Goal: Task Accomplishment & Management: Manage account settings

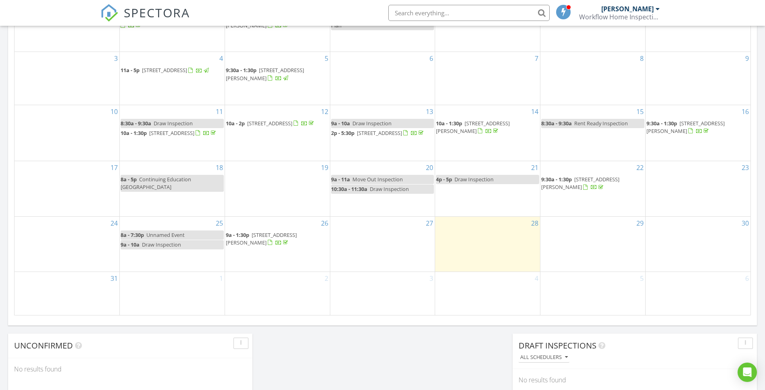
scroll to position [409, 0]
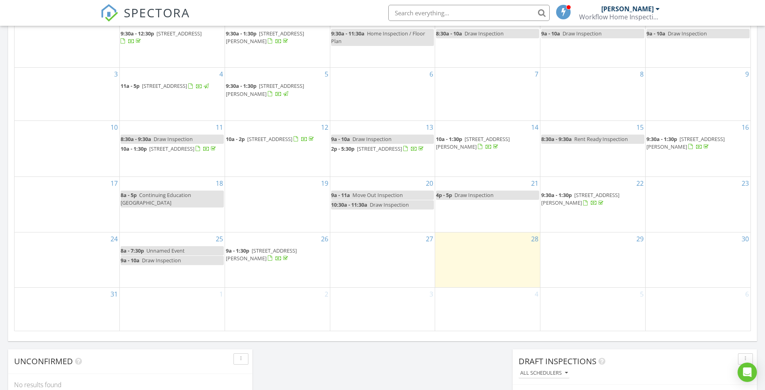
click at [244, 305] on div "2" at bounding box center [277, 309] width 105 height 43
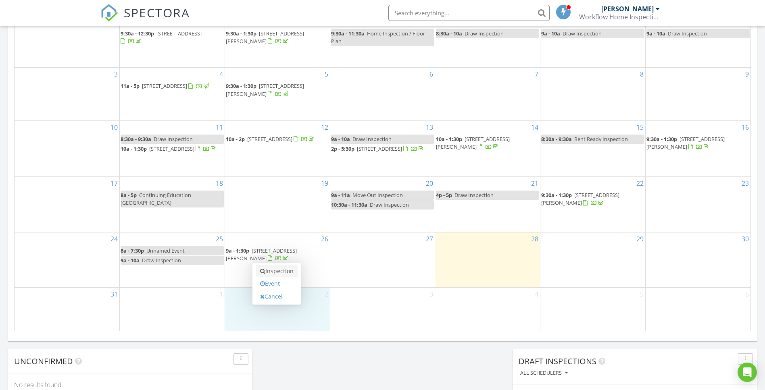
click at [273, 273] on link "Inspection" at bounding box center [277, 271] width 42 height 13
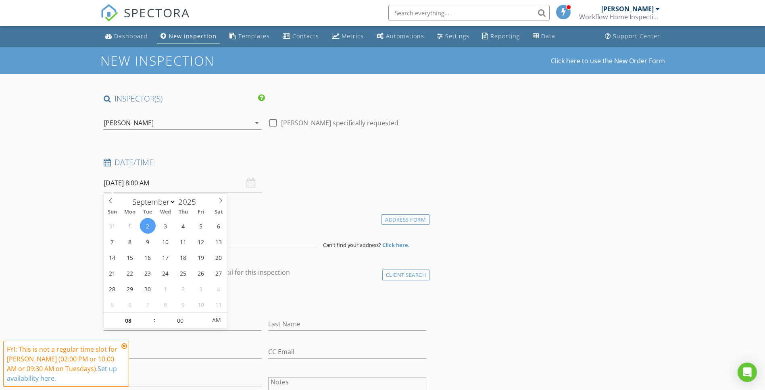
click at [143, 188] on input "09/02/2025 8:00 AM" at bounding box center [183, 183] width 158 height 20
type input "09"
type input "09/02/2025 9:00 AM"
click at [148, 315] on span at bounding box center [151, 317] width 6 height 8
click at [203, 164] on h4 "Date/Time" at bounding box center [265, 162] width 323 height 10
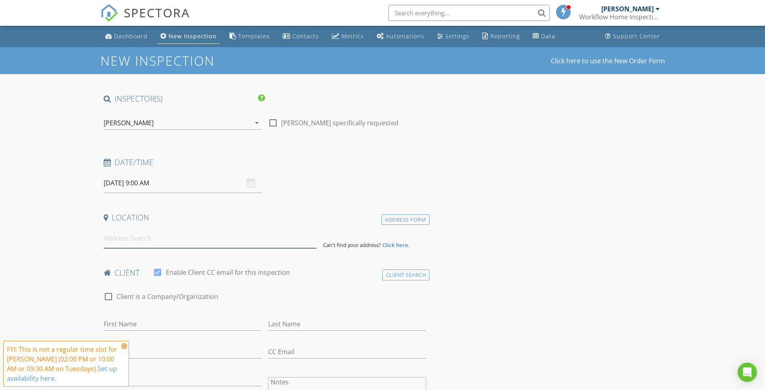
click at [129, 234] on input at bounding box center [210, 239] width 213 height 20
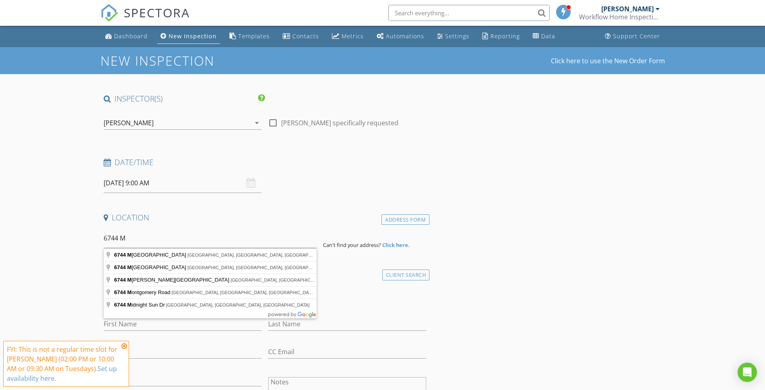
type input "6744 Murray Road, Cincinnati, OH, USA"
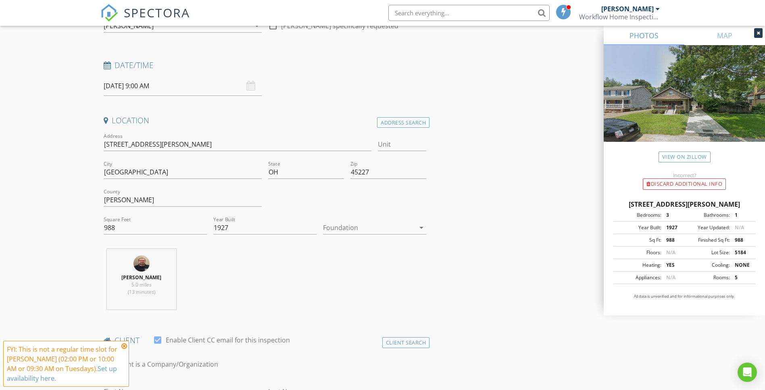
scroll to position [188, 0]
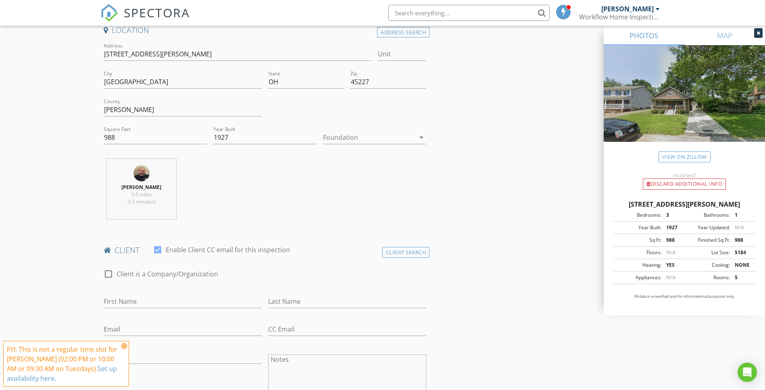
click at [175, 292] on div "First Name" at bounding box center [183, 303] width 158 height 26
click at [174, 296] on input "First Name" at bounding box center [183, 301] width 158 height 13
type input "Jack"
click at [296, 305] on input "Last Name" at bounding box center [347, 301] width 158 height 13
type input "Walsh"
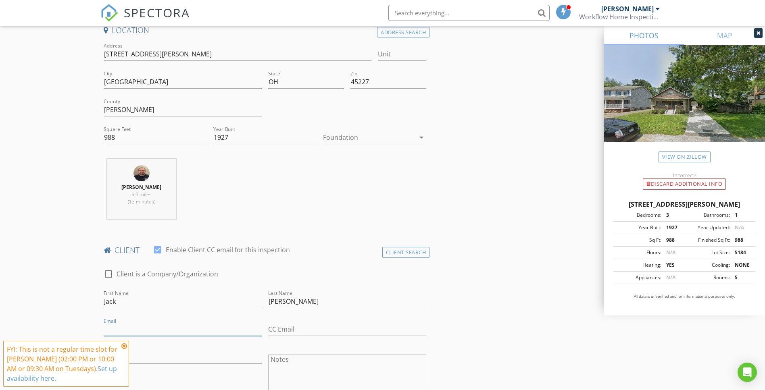
click at [184, 330] on input "Email" at bounding box center [183, 329] width 158 height 13
click at [124, 346] on icon at bounding box center [124, 346] width 6 height 6
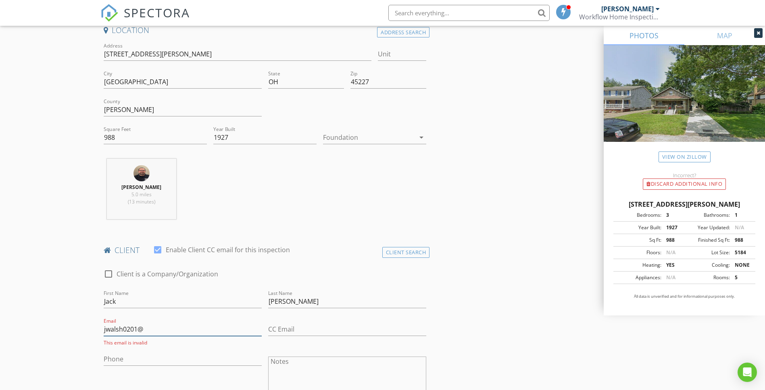
click at [157, 327] on input "jwalsh0201@" at bounding box center [183, 329] width 158 height 13
type input "[EMAIL_ADDRESS][DOMAIN_NAME]"
click at [173, 348] on div "Phone" at bounding box center [183, 359] width 158 height 26
click at [151, 356] on input "Phone" at bounding box center [183, 357] width 158 height 13
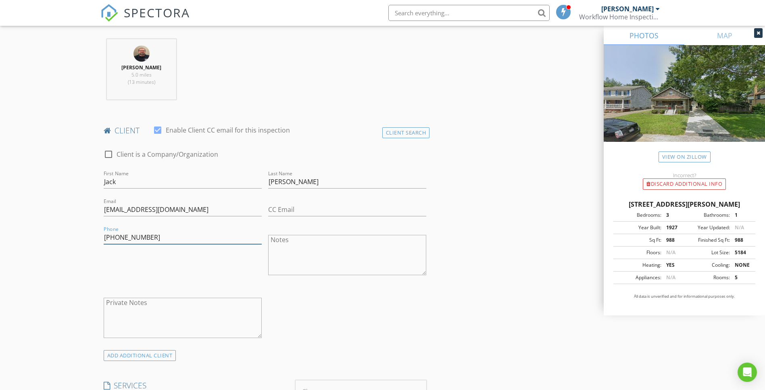
scroll to position [370, 0]
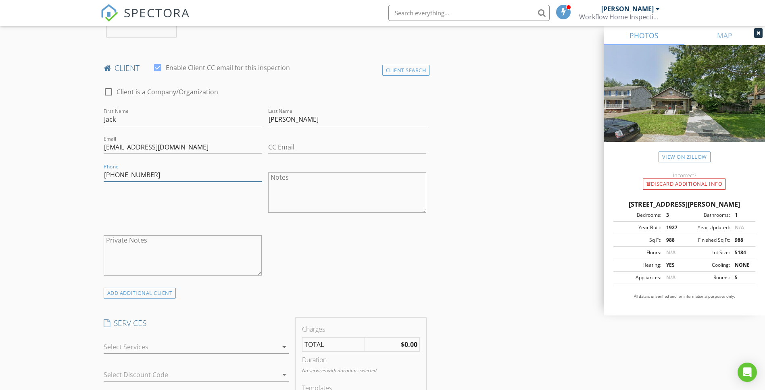
type input "[PHONE_NUMBER]"
click at [300, 273] on div "check_box_outline_blank Client is a Company/Organization First Name Jack Last N…" at bounding box center [264, 183] width 329 height 209
click at [181, 349] on div at bounding box center [191, 347] width 174 height 13
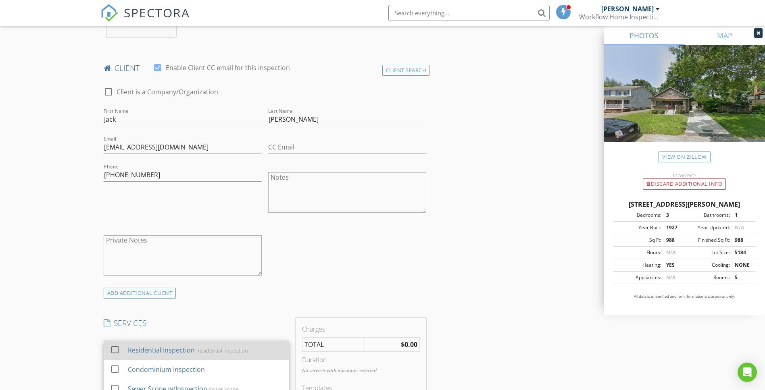
scroll to position [2, 0]
click at [117, 348] on div at bounding box center [115, 349] width 14 height 14
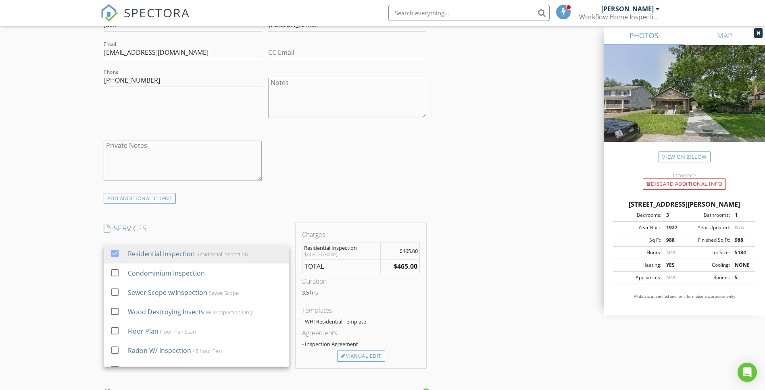
scroll to position [469, 0]
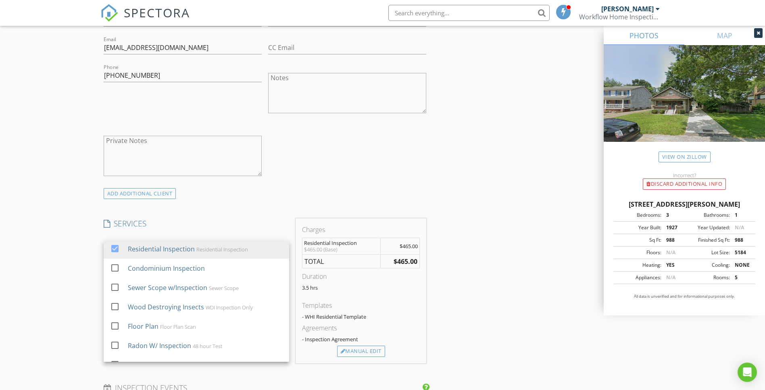
click at [253, 205] on div "INSPECTOR(S) check_box Brian Long PRIMARY Brian Long arrow_drop_down check_box_…" at bounding box center [264, 264] width 329 height 1281
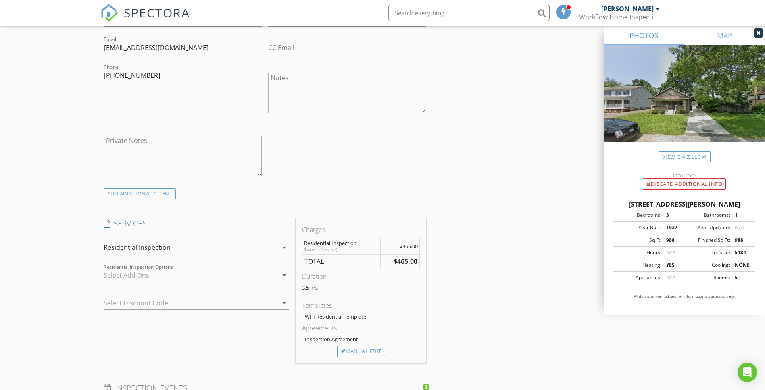
click at [134, 277] on div at bounding box center [191, 275] width 174 height 13
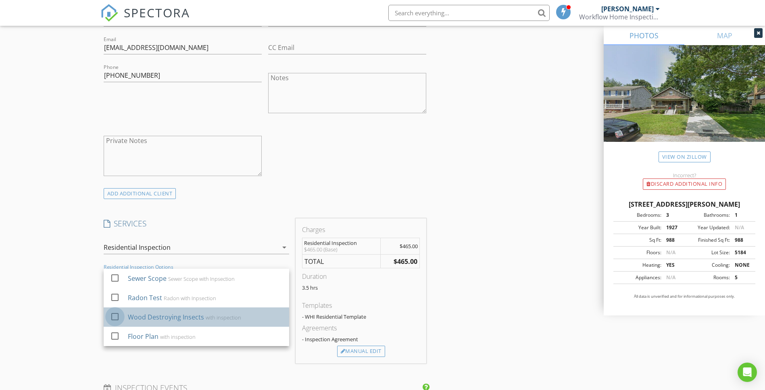
click at [116, 321] on div at bounding box center [115, 317] width 14 height 14
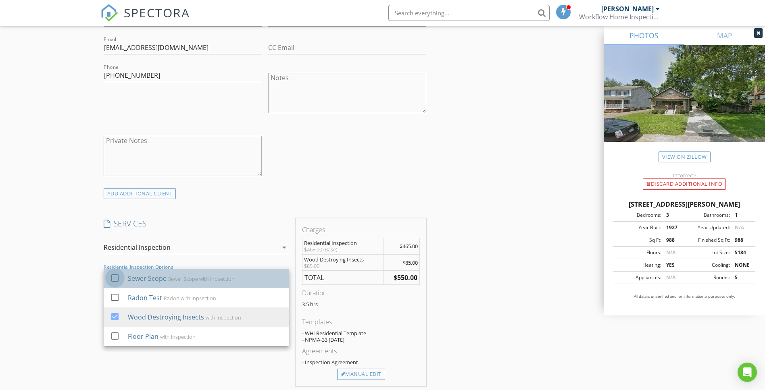
click at [110, 277] on div at bounding box center [115, 278] width 14 height 14
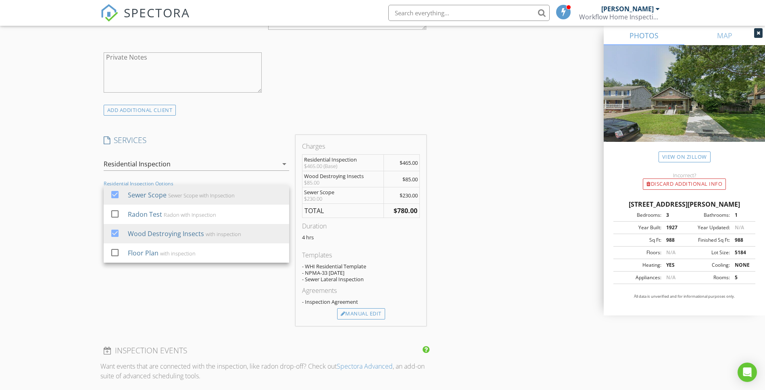
scroll to position [592, 0]
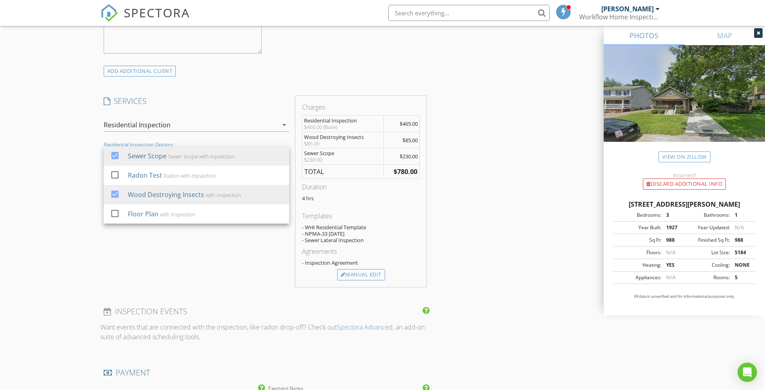
click at [119, 278] on div "SERVICES check_box Residential Inspection Residential Inspection check_box_outl…" at bounding box center [196, 191] width 192 height 191
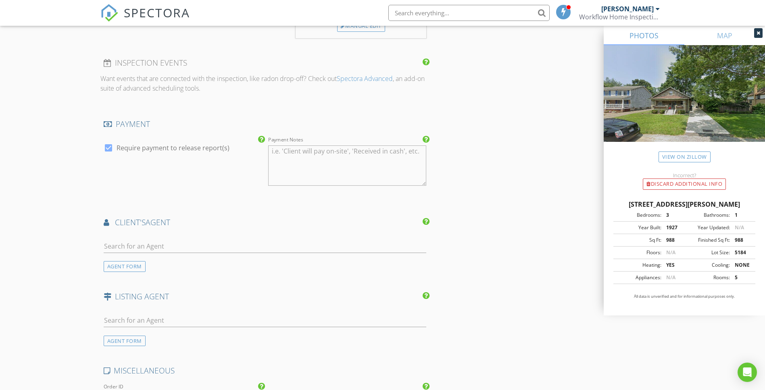
scroll to position [887, 0]
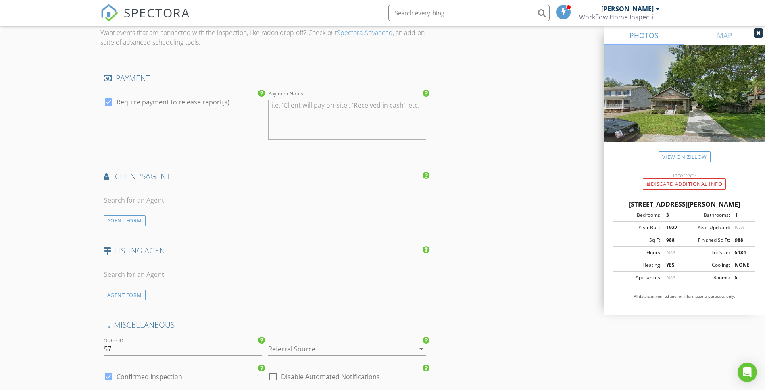
click at [172, 198] on input "text" at bounding box center [265, 200] width 323 height 13
type input "l"
type input "Lynn"
drag, startPoint x: 144, startPoint y: 199, endPoint x: 83, endPoint y: 193, distance: 61.2
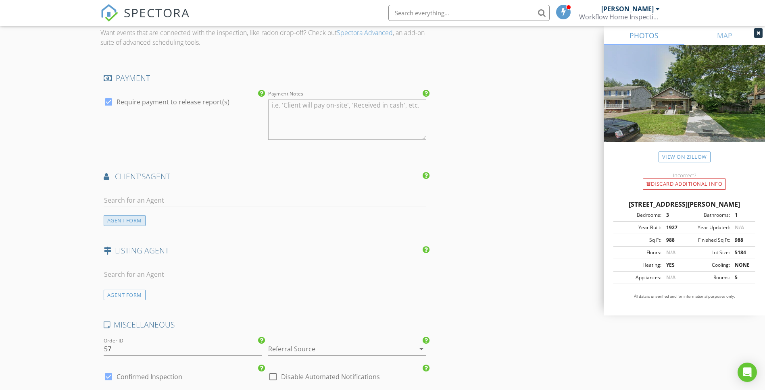
click at [127, 222] on div "AGENT FORM" at bounding box center [125, 220] width 42 height 11
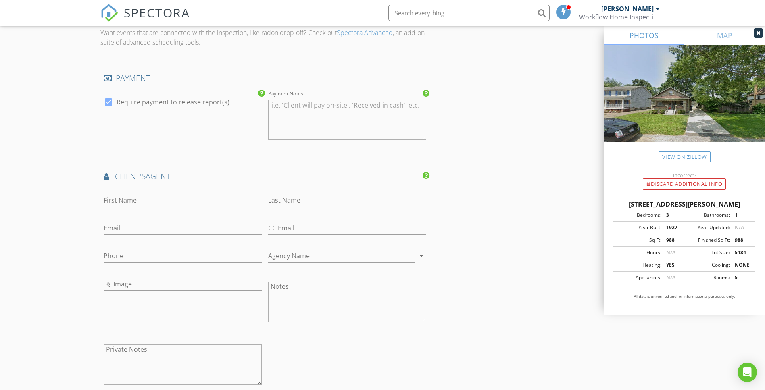
click at [136, 202] on input "First Name" at bounding box center [183, 200] width 158 height 13
type input "Lynn"
type input "Fritts"
click at [143, 231] on input "Email" at bounding box center [183, 228] width 158 height 13
click at [246, 257] on input "Phone" at bounding box center [183, 258] width 158 height 13
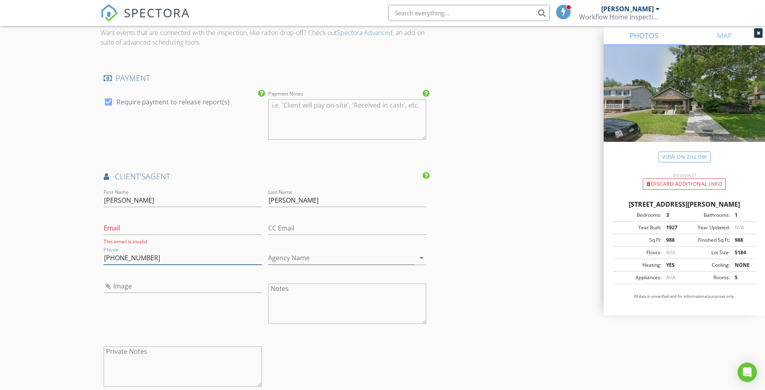
type input "513-200-9596"
click at [314, 255] on input "Agency Name" at bounding box center [341, 258] width 147 height 13
click at [143, 226] on input "Email" at bounding box center [183, 228] width 158 height 13
paste input "lynn.fritts@kw.com"
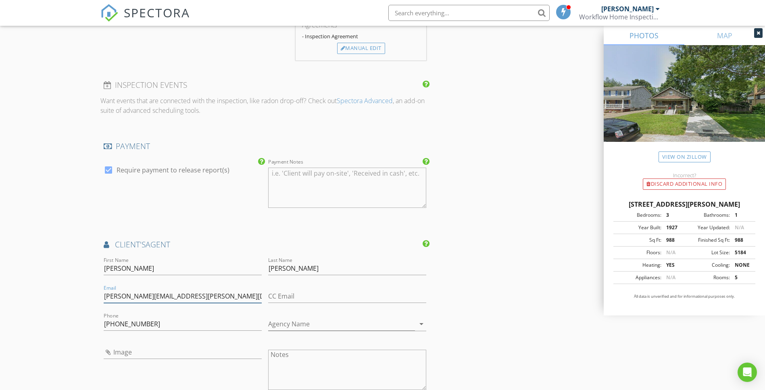
scroll to position [443, 0]
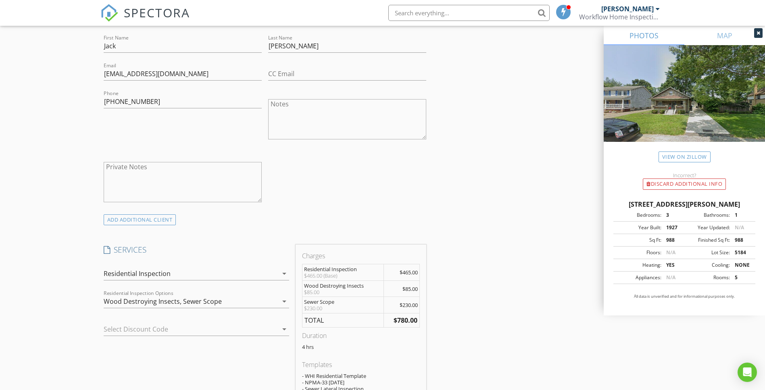
type input "lynn.fritts@kw.com"
click at [217, 296] on div "Wood Destroying Insects, Sewer Scope" at bounding box center [191, 301] width 174 height 13
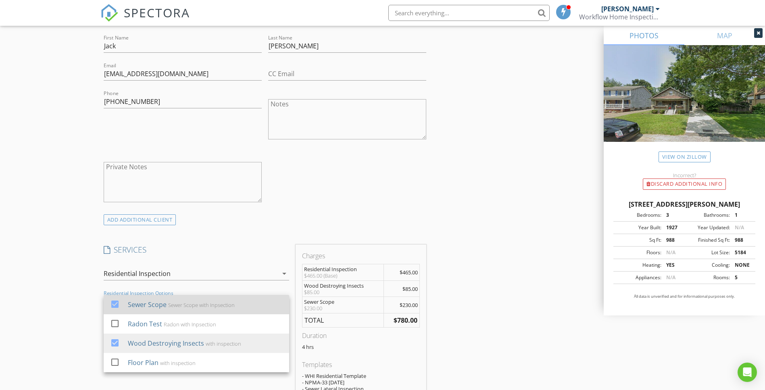
click at [115, 306] on div at bounding box center [115, 305] width 14 height 14
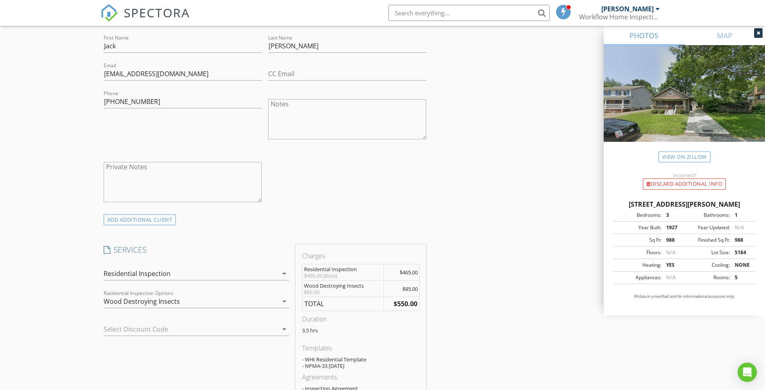
click at [191, 299] on div "Wood Destroying Insects" at bounding box center [191, 301] width 174 height 13
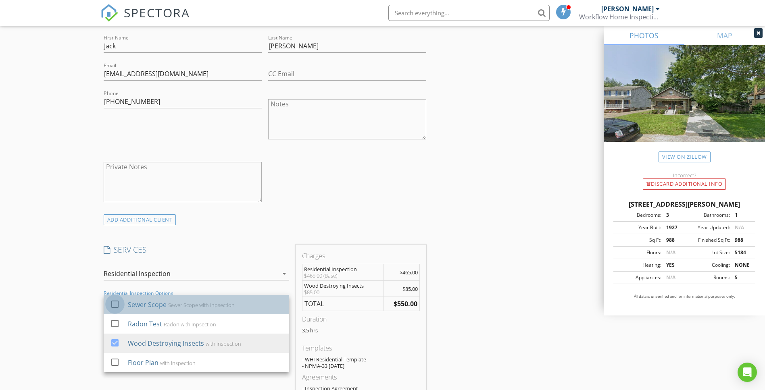
click at [117, 305] on div at bounding box center [115, 305] width 14 height 14
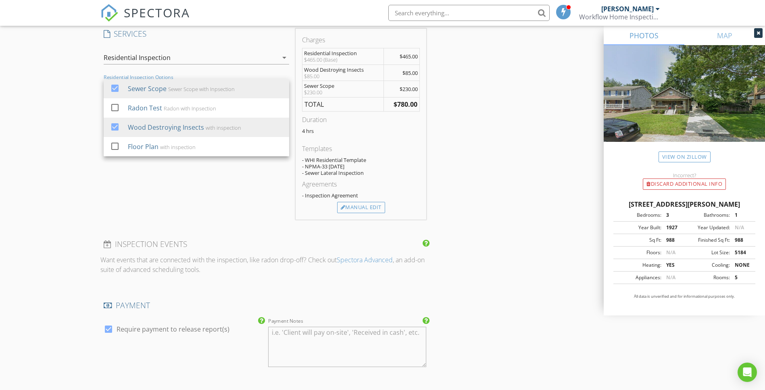
scroll to position [661, 0]
click at [240, 207] on div "SERVICES check_box Residential Inspection Residential Inspection check_box_outl…" at bounding box center [196, 122] width 192 height 191
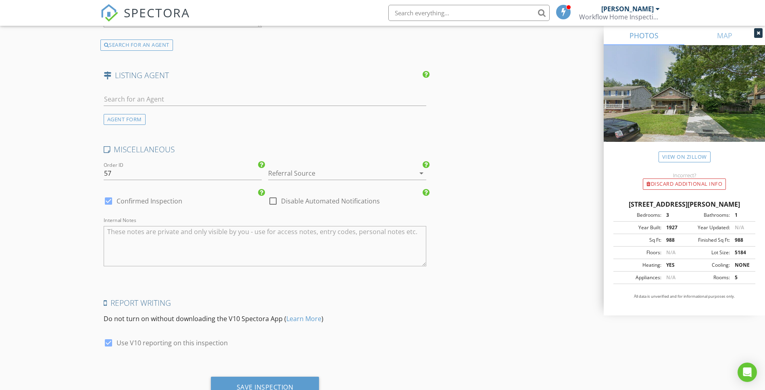
scroll to position [1278, 0]
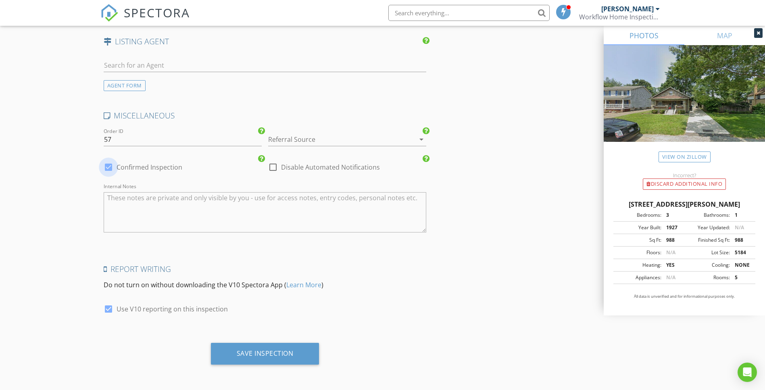
click at [104, 169] on div at bounding box center [109, 167] width 14 height 14
checkbox input "false"
checkbox input "true"
click at [246, 357] on div "Save Inspection" at bounding box center [265, 354] width 57 height 8
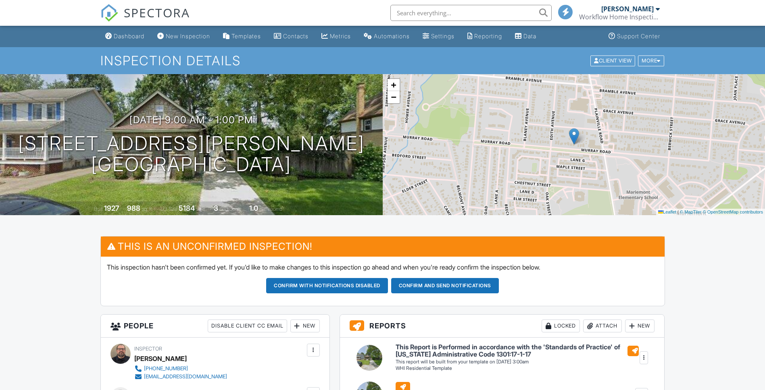
click at [443, 12] on input "text" at bounding box center [470, 13] width 161 height 16
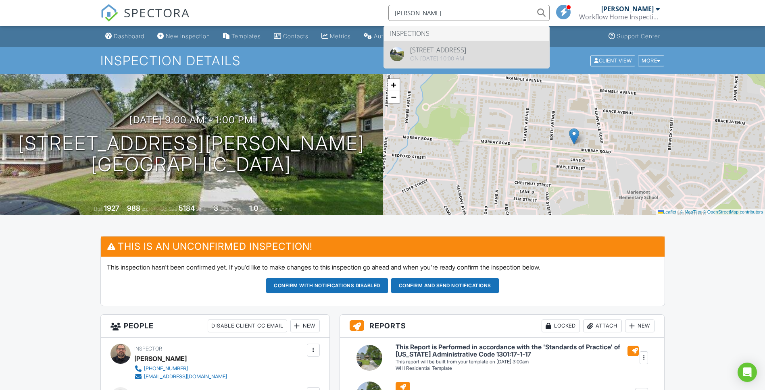
type input "erica thom"
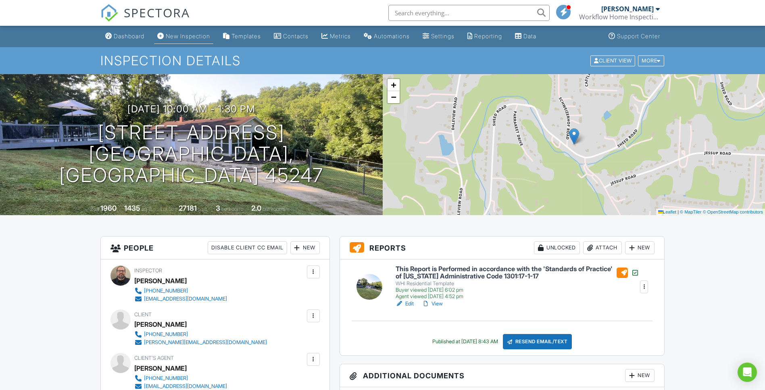
click at [183, 38] on div "New Inspection" at bounding box center [188, 36] width 44 height 7
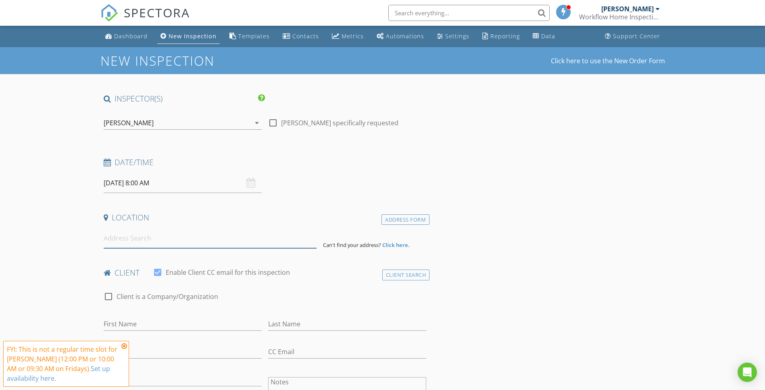
click at [153, 240] on input at bounding box center [210, 239] width 213 height 20
type input "2"
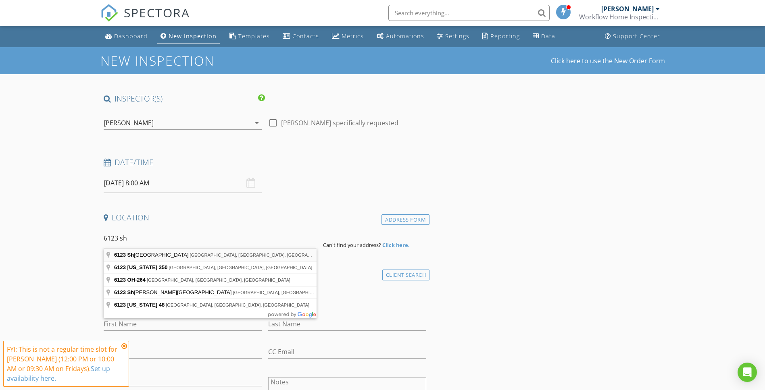
type input "[STREET_ADDRESS]"
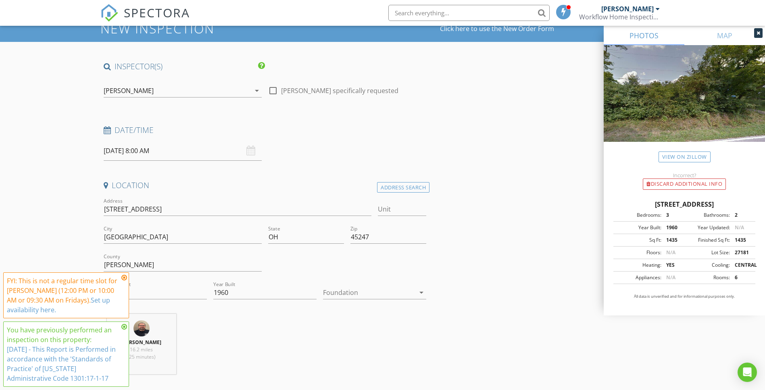
scroll to position [39, 0]
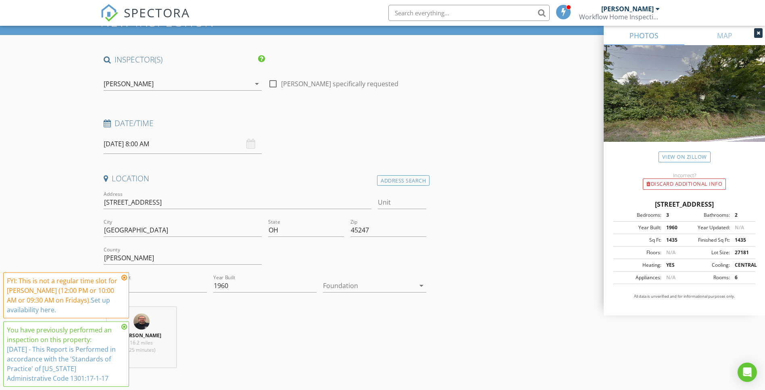
click at [125, 277] on icon at bounding box center [124, 278] width 6 height 6
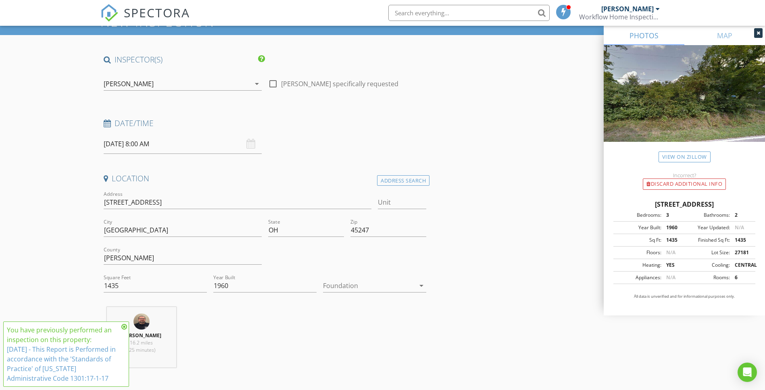
scroll to position [41, 0]
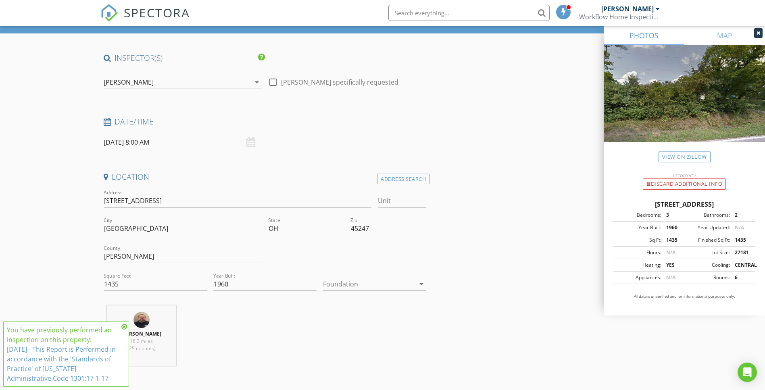
click at [122, 326] on icon at bounding box center [124, 327] width 6 height 6
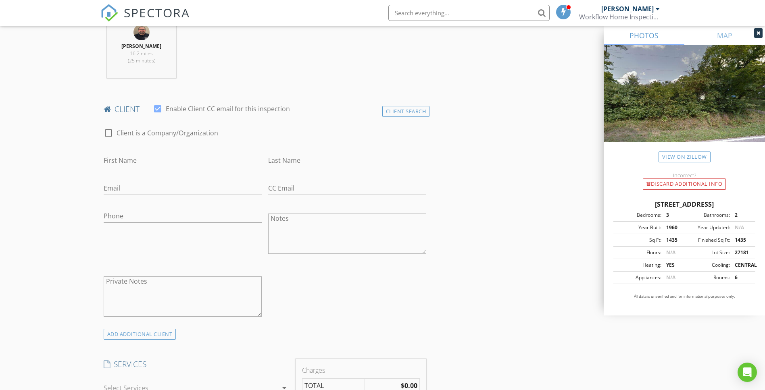
scroll to position [328, 0]
click at [156, 156] on input "First Name" at bounding box center [183, 160] width 158 height 13
type input "Erica"
click at [339, 156] on input "Last Name" at bounding box center [347, 160] width 158 height 13
type input "Thompson"
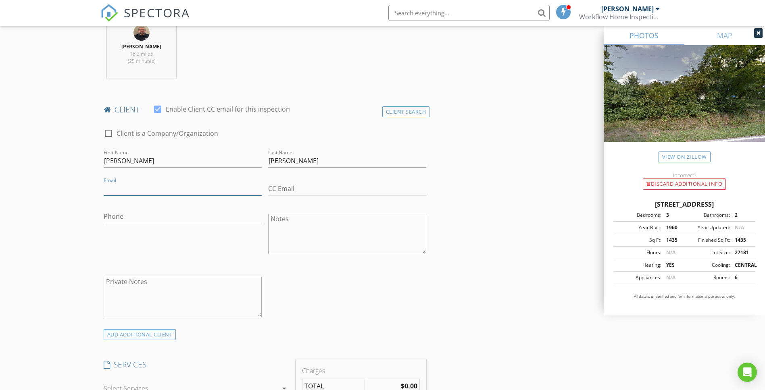
click at [132, 190] on input "Email" at bounding box center [183, 188] width 158 height 13
type input "thompson.erica1999@gmail.com"
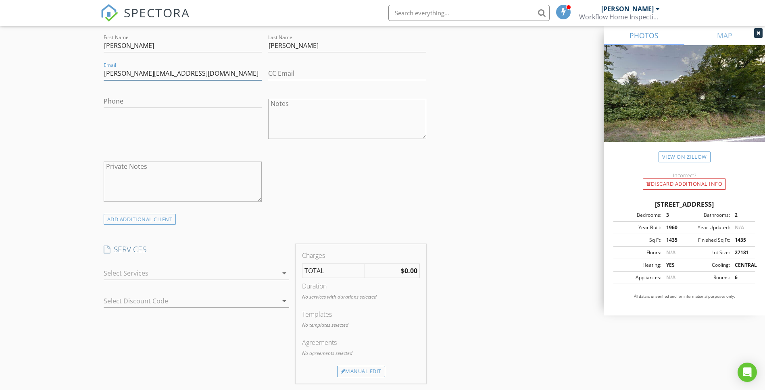
scroll to position [448, 0]
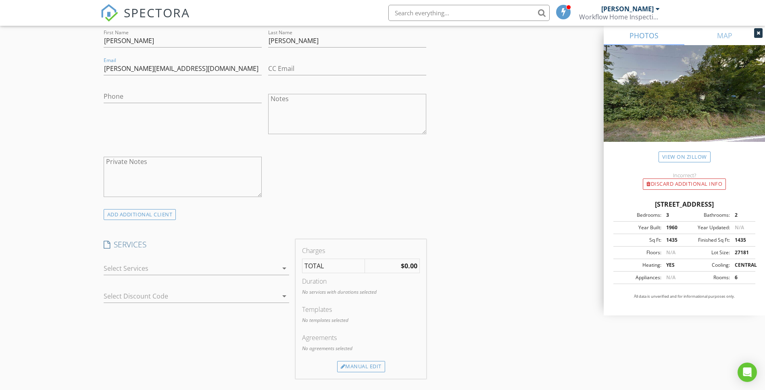
click at [185, 273] on div at bounding box center [191, 268] width 174 height 13
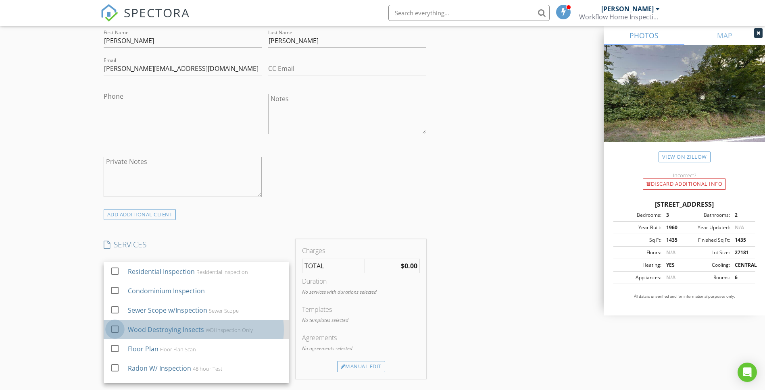
click at [115, 331] on div at bounding box center [115, 330] width 14 height 14
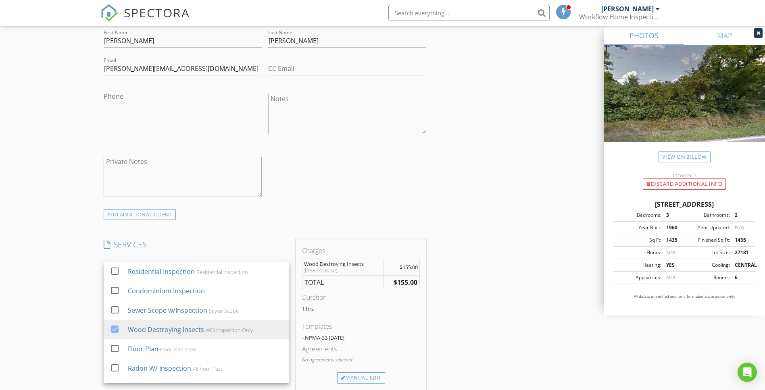
click at [265, 236] on div "INSPECTOR(S) check_box Brian Long PRIMARY Brian Long arrow_drop_down check_box_…" at bounding box center [264, 288] width 329 height 1286
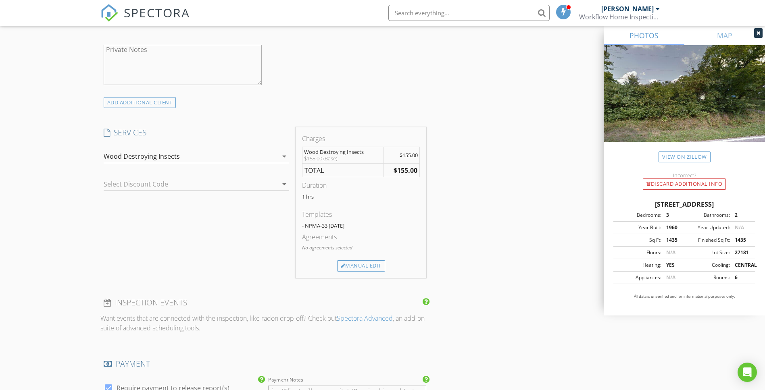
scroll to position [566, 0]
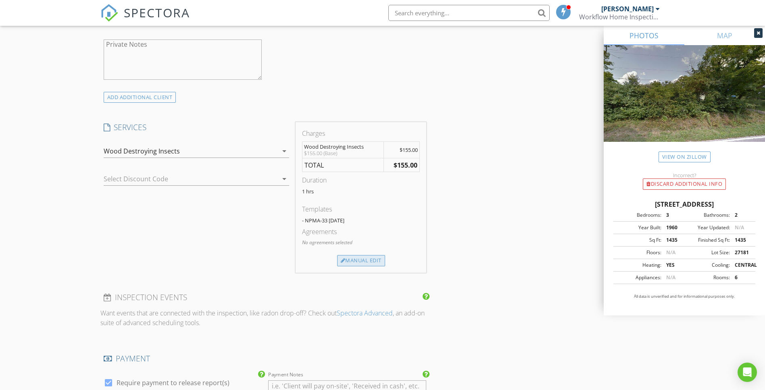
click at [371, 258] on div "Manual Edit" at bounding box center [361, 260] width 48 height 11
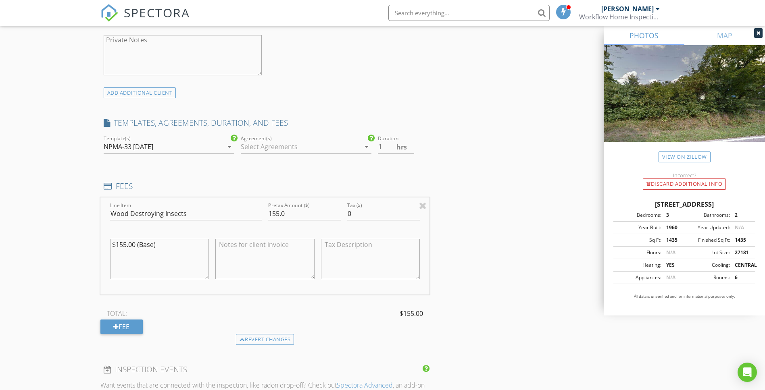
scroll to position [575, 0]
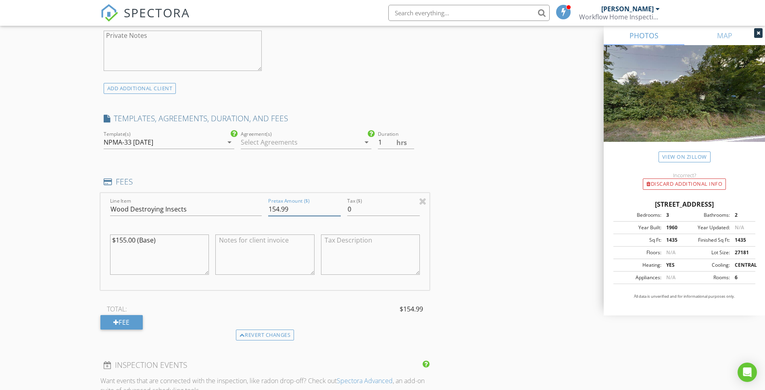
click at [338, 212] on input "154.99" at bounding box center [304, 209] width 73 height 13
click at [338, 212] on input "154.98" at bounding box center [304, 209] width 73 height 13
drag, startPoint x: 312, startPoint y: 210, endPoint x: 238, endPoint y: 206, distance: 74.3
click at [238, 206] on div "Line Item Wood Destroying Insects Pretax Amount ($) 154.98 Tax ($) 0 $155.00 (B…" at bounding box center [264, 241] width 329 height 97
type input "125.00"
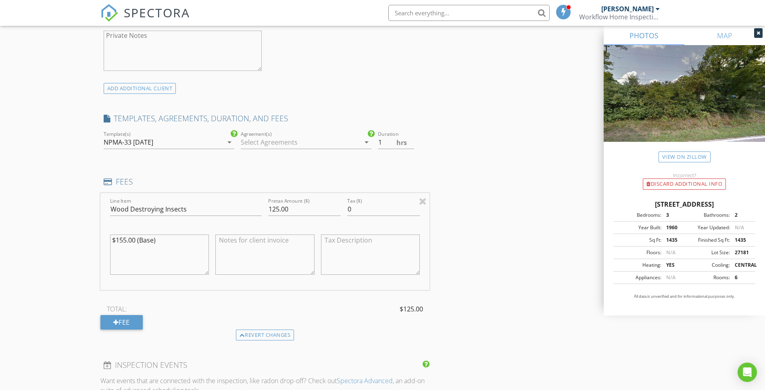
click at [346, 252] on textarea at bounding box center [370, 255] width 99 height 40
click at [289, 300] on div "Line Item Wood Destroying Insects Pretax Amount ($) 125.00 Tax ($) 0 $155.00 (B…" at bounding box center [264, 261] width 329 height 137
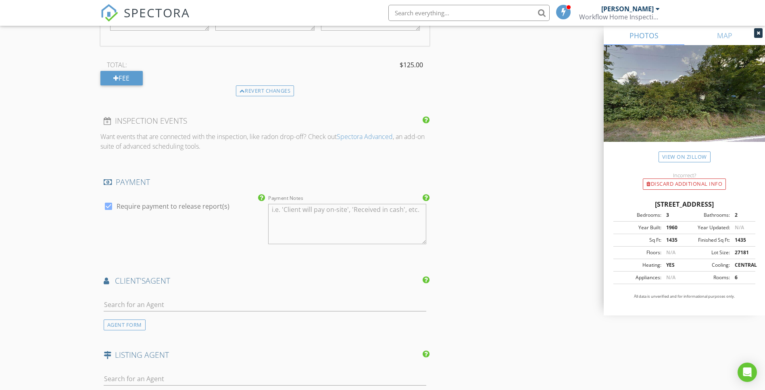
scroll to position [821, 0]
click at [196, 301] on input "text" at bounding box center [265, 303] width 323 height 13
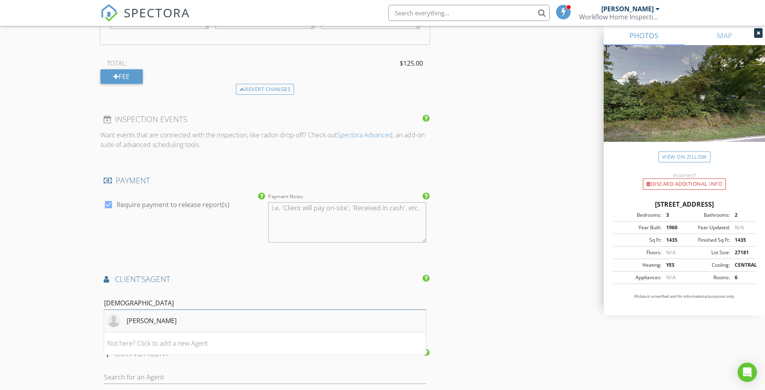
type input "kath"
click at [244, 324] on li "Kathleen Nusbaum" at bounding box center [265, 321] width 322 height 23
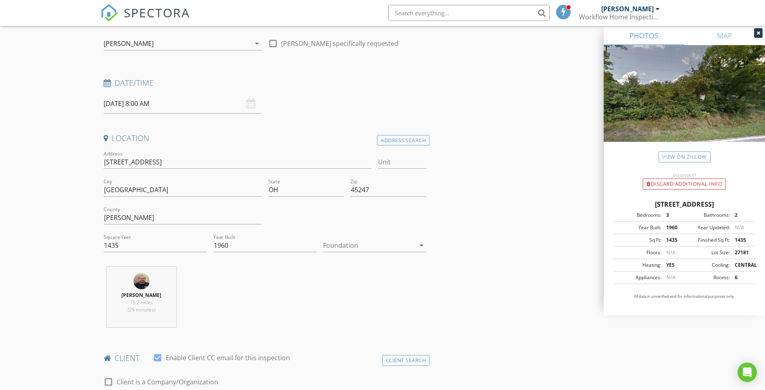
scroll to position [19, 0]
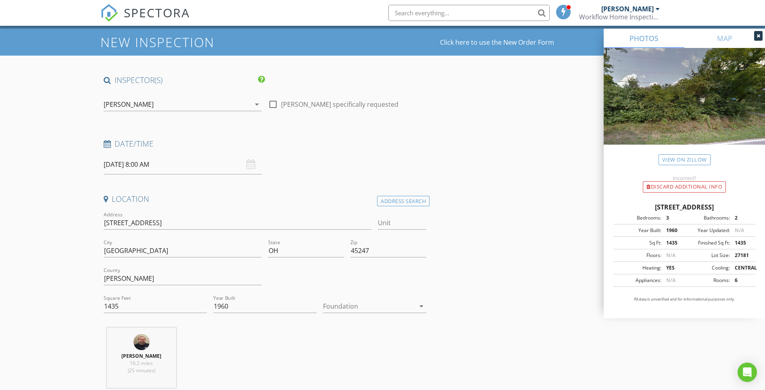
click at [252, 167] on div "08/29/2025 8:00 AM" at bounding box center [183, 165] width 158 height 20
click at [180, 171] on input "08/29/2025 8:00 AM" at bounding box center [183, 165] width 158 height 20
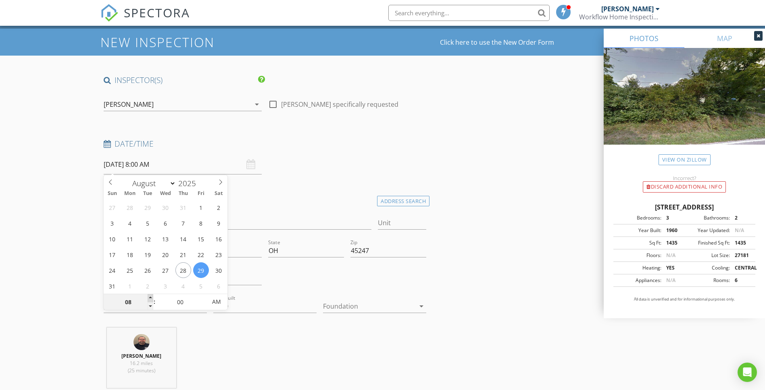
type input "09"
type input "08/29/2025 9:00 AM"
click at [151, 297] on span at bounding box center [151, 298] width 6 height 8
type input "10"
type input "08/29/2025 10:00 AM"
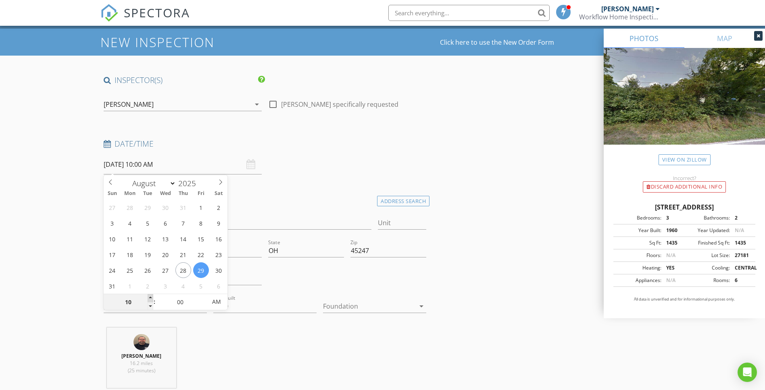
click at [151, 297] on span at bounding box center [151, 298] width 6 height 8
type input "11"
type input "08/29/2025 11:00 AM"
click at [151, 297] on span at bounding box center [151, 298] width 6 height 8
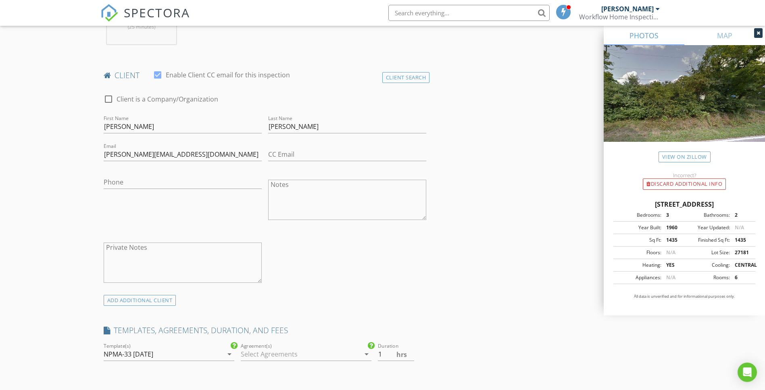
scroll to position [377, 0]
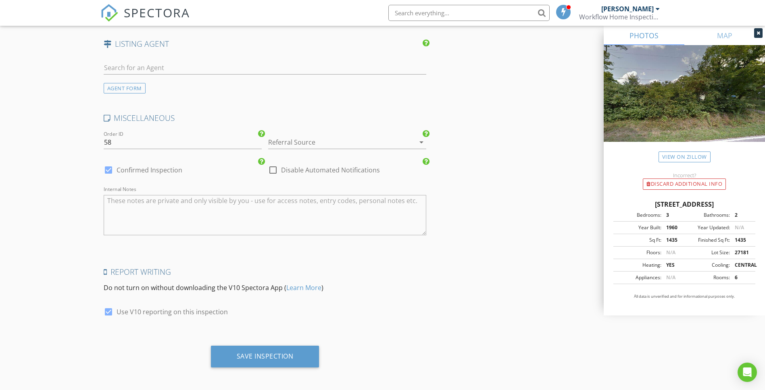
scroll to position [1317, 0]
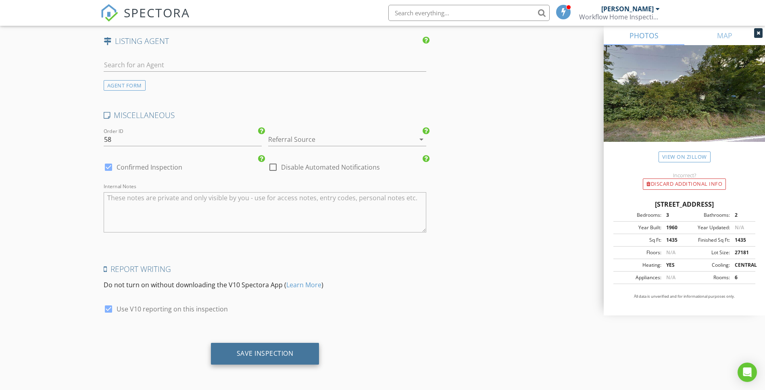
click at [246, 353] on div "Save Inspection" at bounding box center [265, 354] width 57 height 8
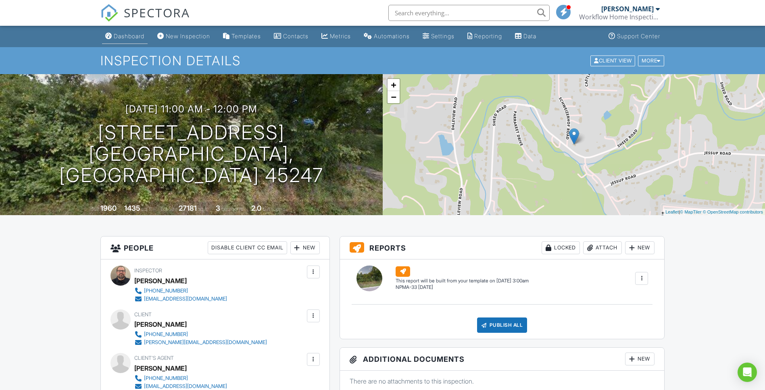
click at [132, 40] on link "Dashboard" at bounding box center [125, 36] width 46 height 15
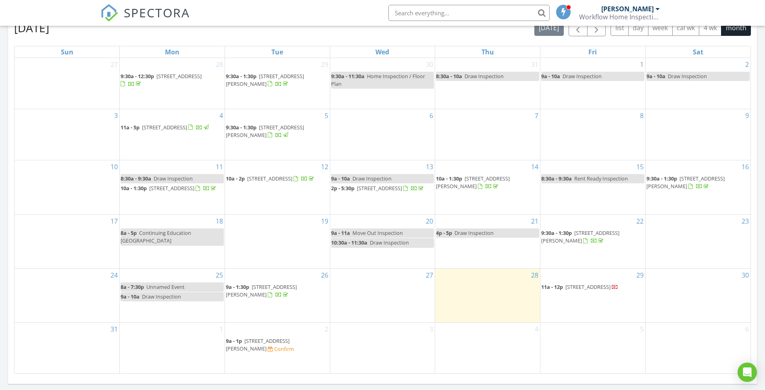
scroll to position [458, 0]
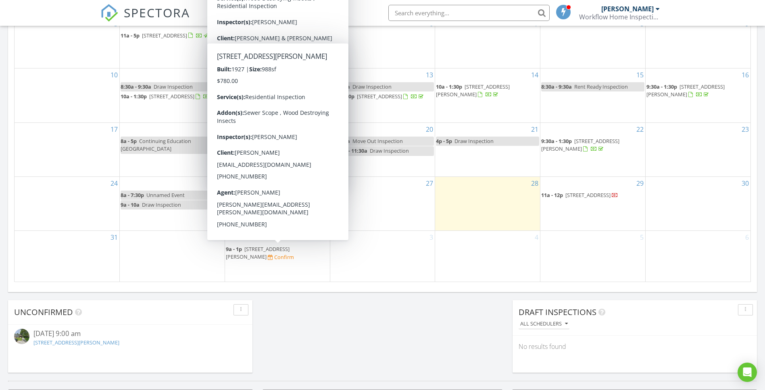
click at [249, 253] on span "[STREET_ADDRESS][PERSON_NAME]" at bounding box center [258, 253] width 64 height 15
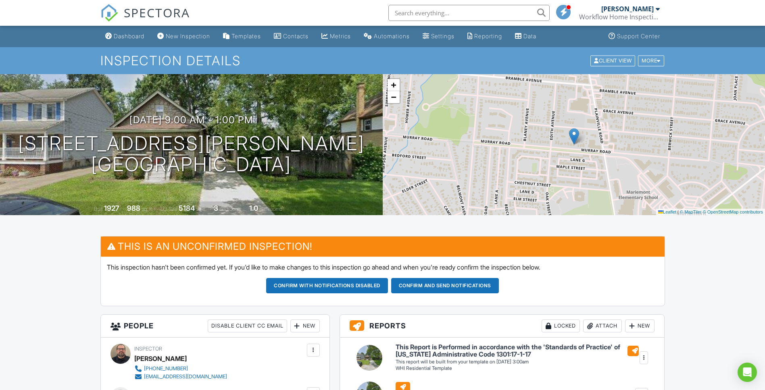
click at [127, 35] on div "Dashboard" at bounding box center [129, 36] width 31 height 7
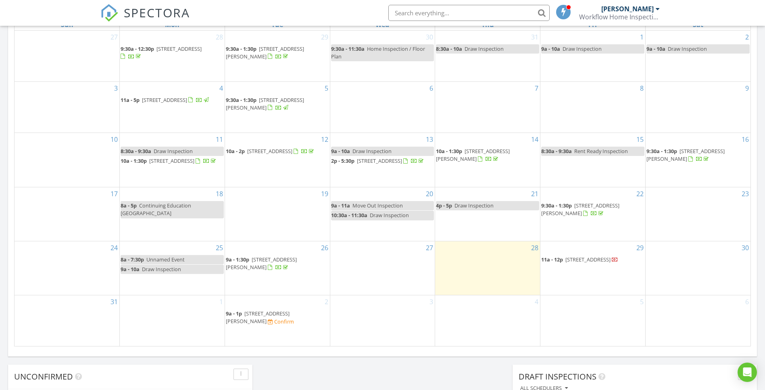
scroll to position [393, 0]
click at [590, 265] on span "11a - 12p [STREET_ADDRESS]" at bounding box center [579, 260] width 77 height 8
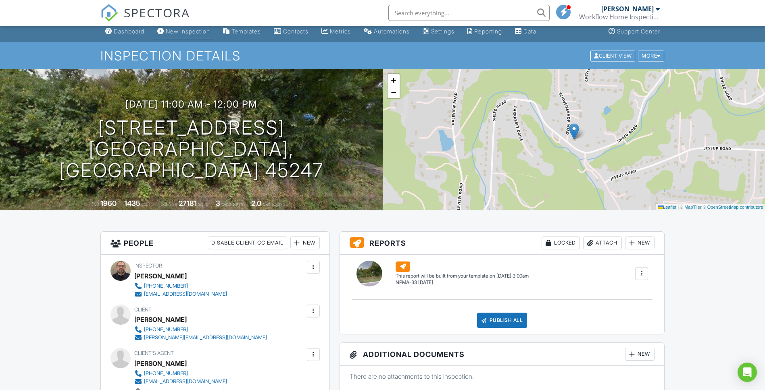
click at [174, 31] on div "New Inspection" at bounding box center [188, 31] width 44 height 7
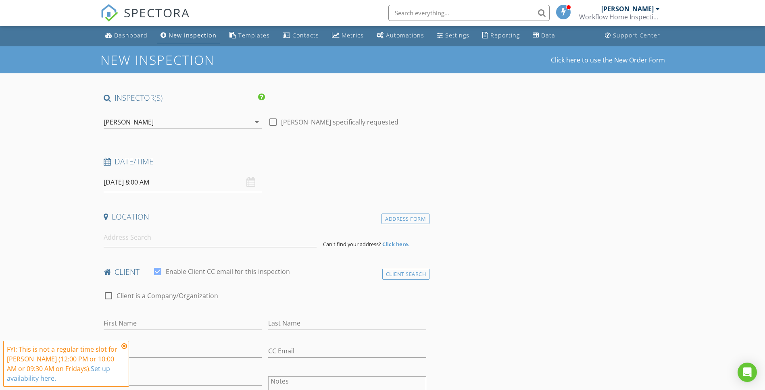
scroll to position [2, 0]
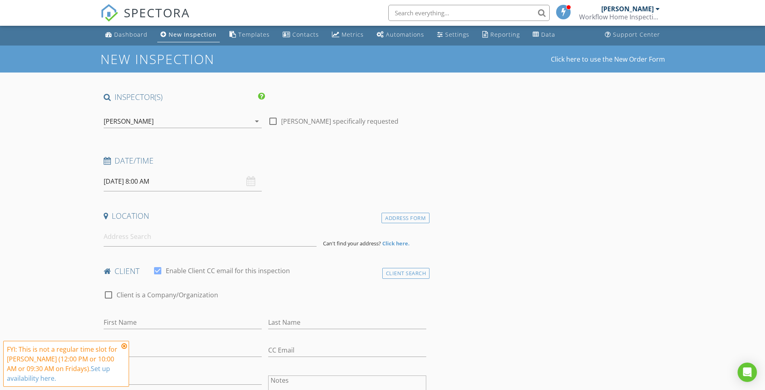
click at [247, 183] on div "[DATE] 8:00 AM" at bounding box center [183, 182] width 158 height 20
click at [131, 185] on input "[DATE] 8:00 AM" at bounding box center [183, 182] width 158 height 20
type input "09"
type input "[DATE] 9:00 AM"
click at [151, 315] on span at bounding box center [151, 315] width 6 height 8
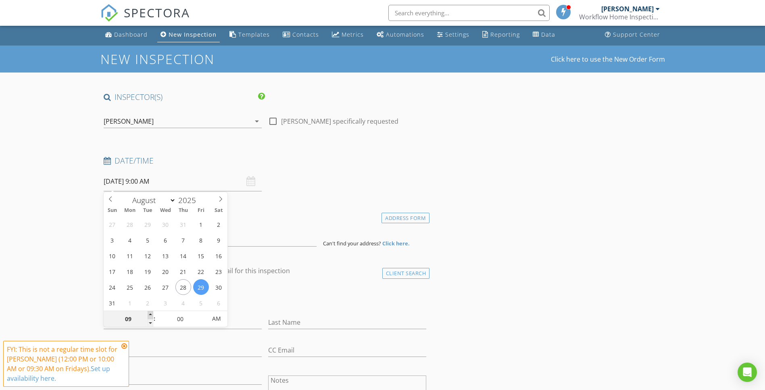
type input "10"
type input "08/29/2025 10:00 AM"
click at [151, 315] on span at bounding box center [151, 315] width 6 height 8
type input "11"
type input "08/29/2025 11:00 AM"
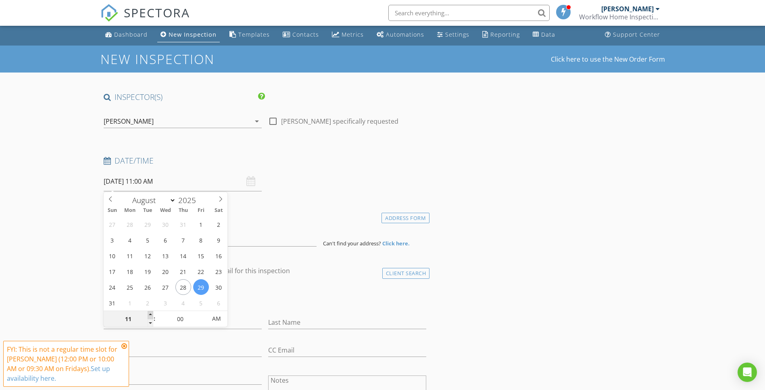
click at [151, 315] on span at bounding box center [151, 315] width 6 height 8
type input "12"
type input "08/29/2025 12:00 PM"
click at [151, 316] on span at bounding box center [151, 315] width 6 height 8
type input "01"
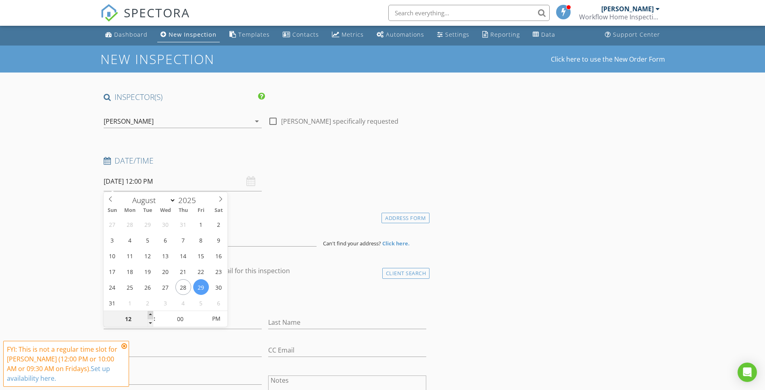
type input "[DATE] 1:00 PM"
click at [151, 316] on span at bounding box center [151, 315] width 6 height 8
click at [163, 322] on input "00" at bounding box center [181, 319] width 50 height 16
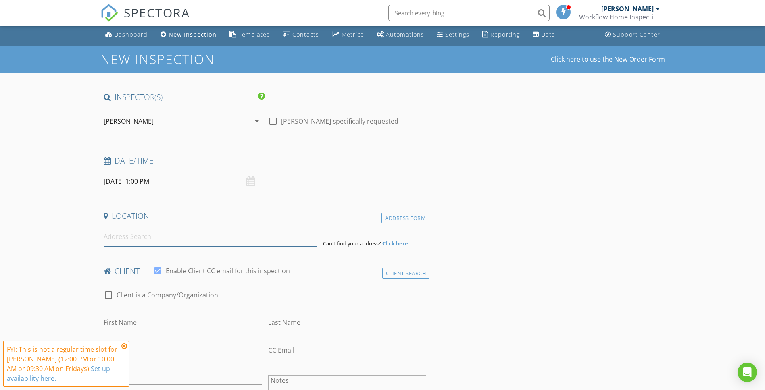
click at [169, 238] on input at bounding box center [210, 237] width 213 height 20
paste input "7338 scottwood ave"
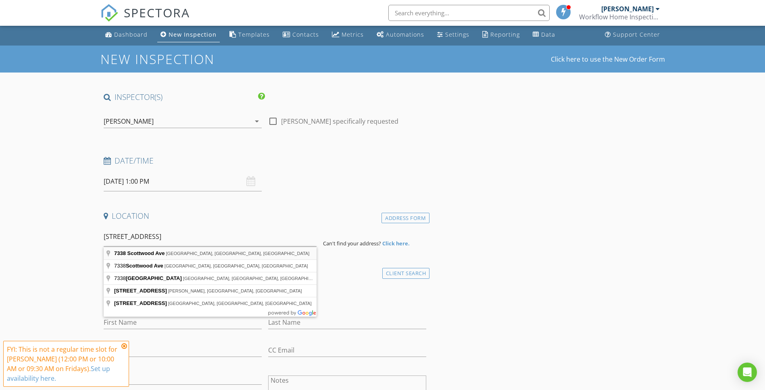
type input "7338 Scottwood Ave, Cincinnati, OH, USA"
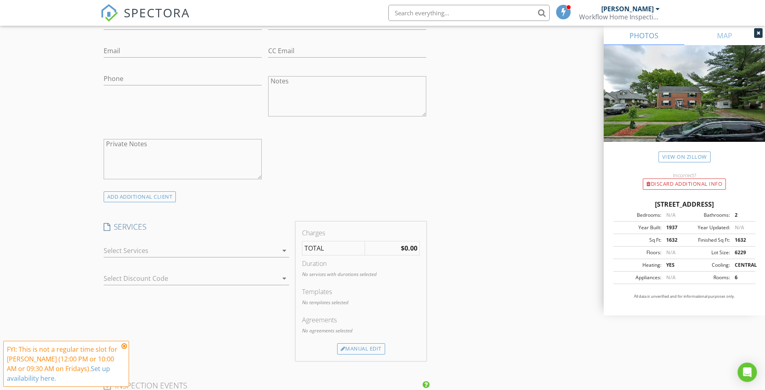
scroll to position [476, 0]
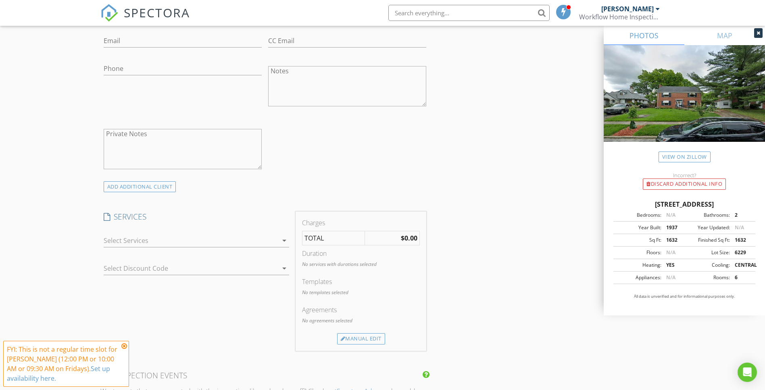
click at [135, 236] on div at bounding box center [191, 240] width 174 height 13
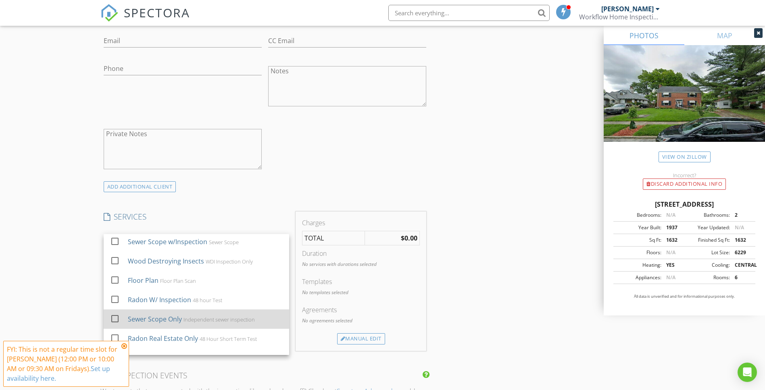
scroll to position [49, 0]
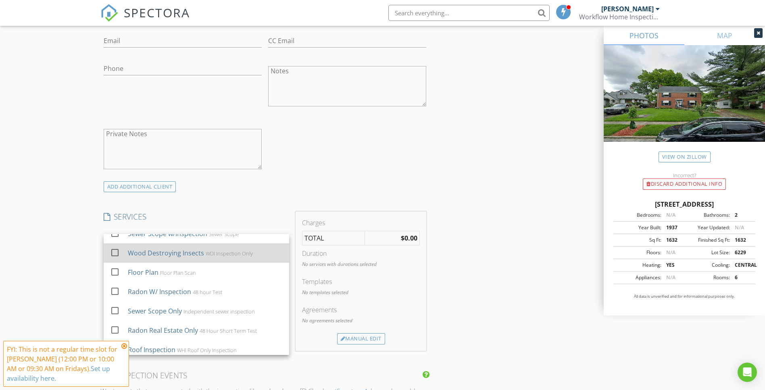
click at [114, 250] on div at bounding box center [115, 253] width 14 height 14
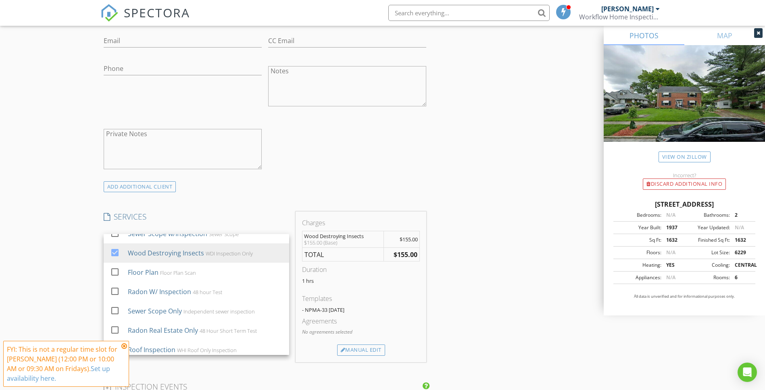
click at [407, 241] on span "$155.00" at bounding box center [409, 239] width 18 height 7
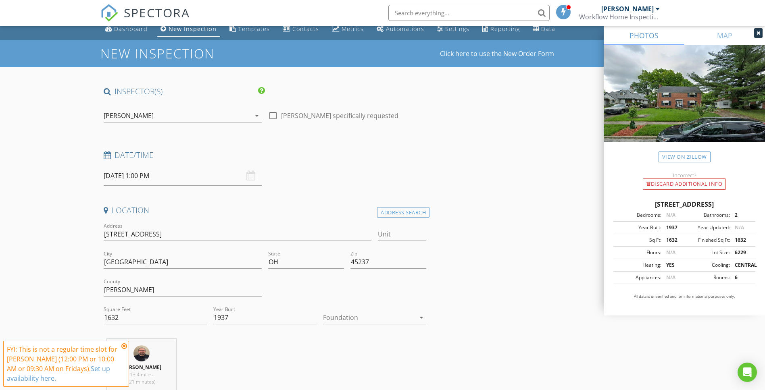
scroll to position [263, 0]
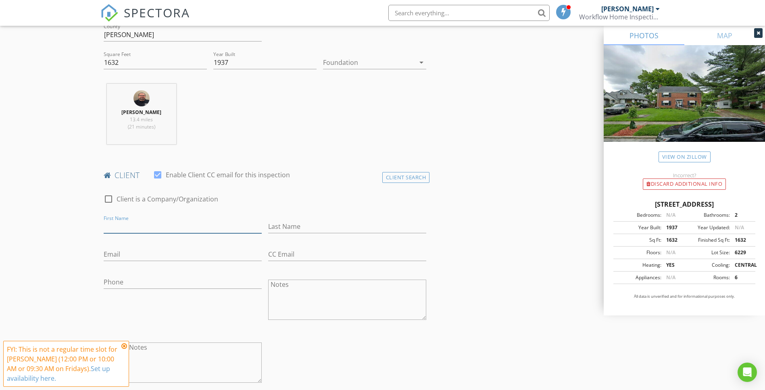
click at [140, 225] on input "First Name" at bounding box center [183, 226] width 158 height 13
type input "Brandon"
type input "Meckem"
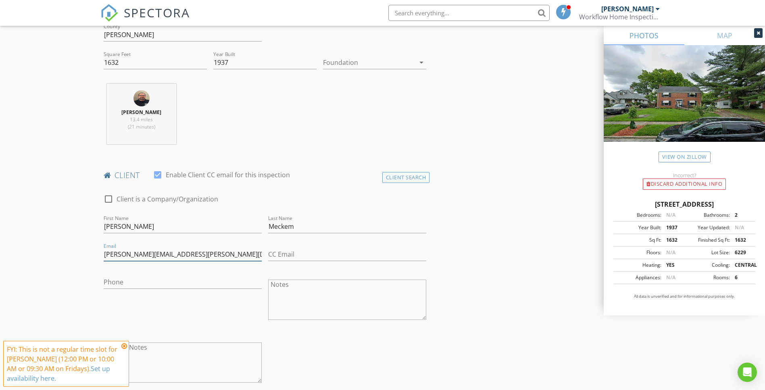
type input "brandon.meckem@gmail.com"
type input "518-605-4422"
click at [199, 314] on div "Phone 518-605-4422" at bounding box center [182, 300] width 165 height 63
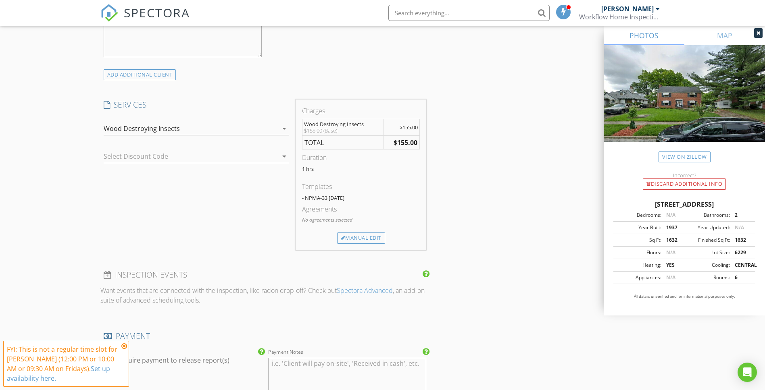
scroll to position [589, 0]
click at [123, 346] on icon at bounding box center [124, 346] width 6 height 6
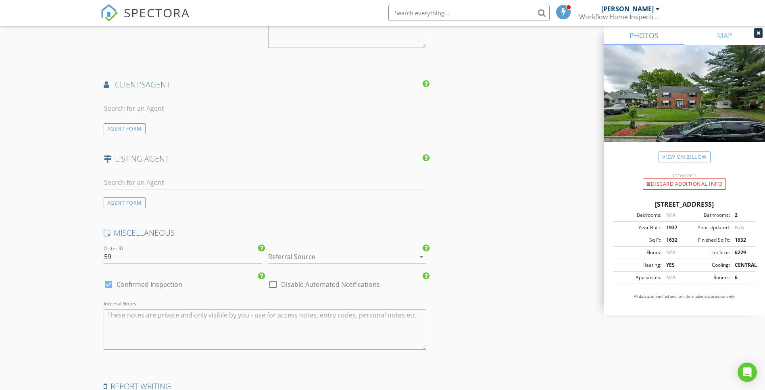
scroll to position [1056, 0]
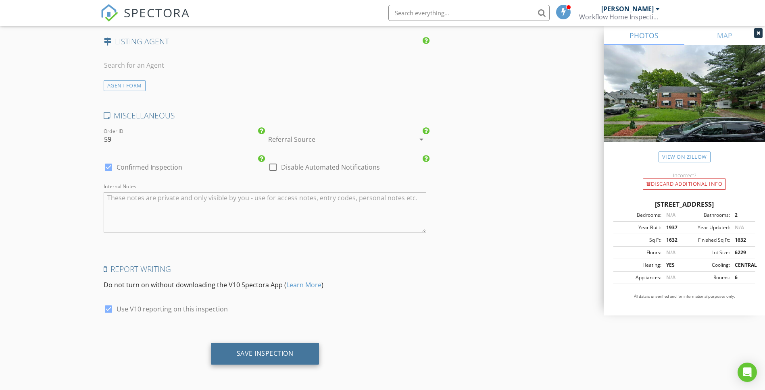
click at [243, 358] on div "Save Inspection" at bounding box center [265, 354] width 108 height 22
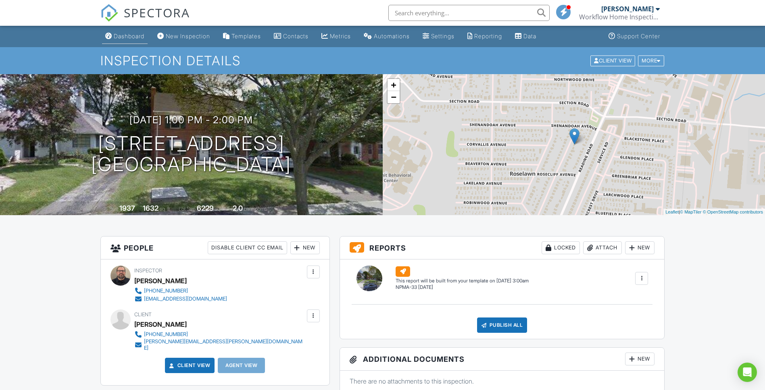
click at [129, 37] on div "Dashboard" at bounding box center [129, 36] width 31 height 7
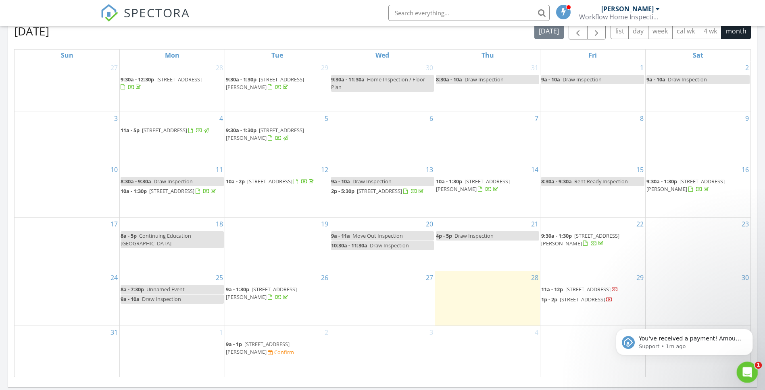
click at [748, 374] on icon "Open Intercom Messenger" at bounding box center [746, 371] width 13 height 13
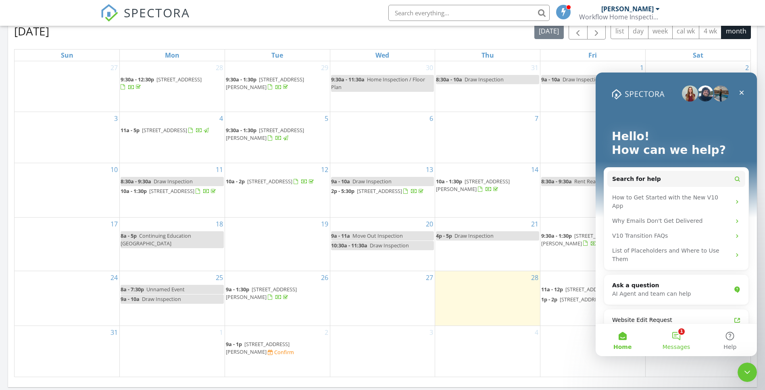
click at [672, 339] on button "1 Messages" at bounding box center [676, 340] width 54 height 32
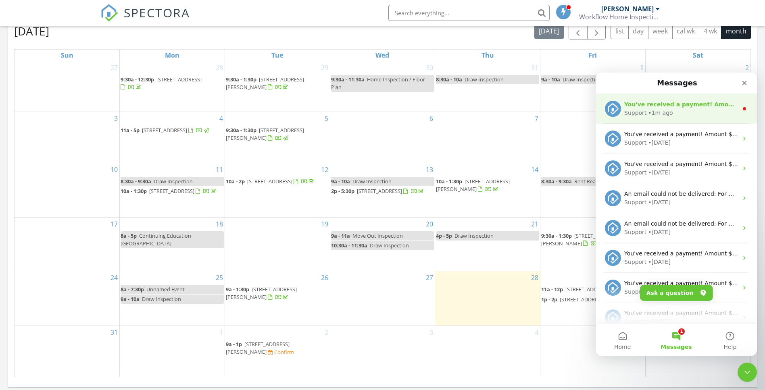
click at [662, 111] on div "• 1m ago" at bounding box center [660, 113] width 25 height 8
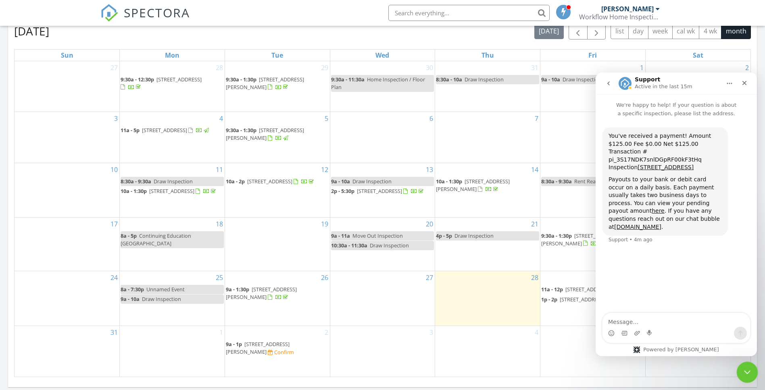
click at [752, 375] on div "Close Intercom Messenger" at bounding box center [745, 371] width 19 height 19
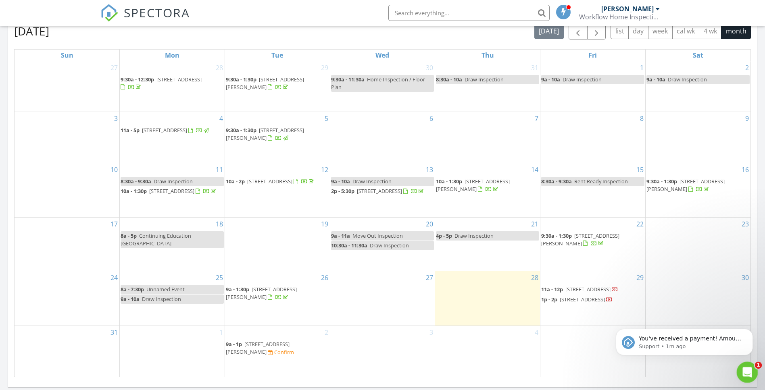
click at [746, 371] on icon "Open Intercom Messenger" at bounding box center [746, 371] width 13 height 13
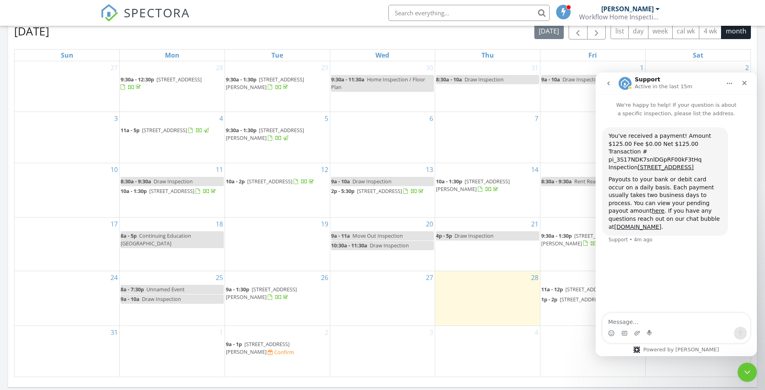
click at [610, 83] on icon "go back" at bounding box center [608, 83] width 6 height 6
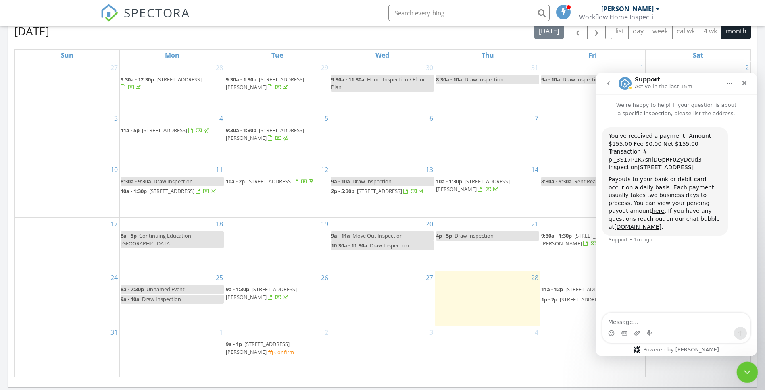
click at [750, 373] on icon "Close Intercom Messenger" at bounding box center [746, 372] width 10 height 10
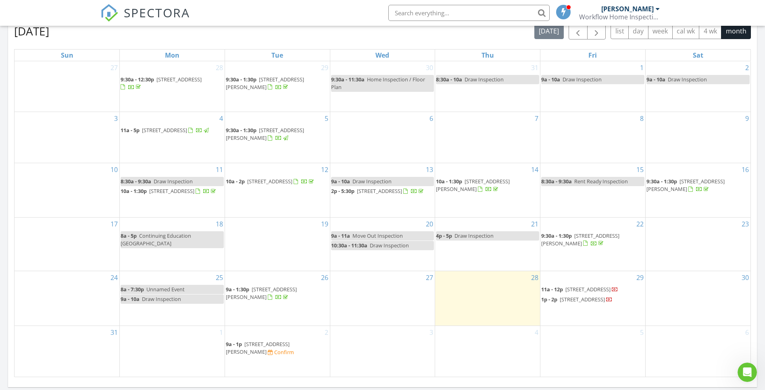
click at [271, 354] on span "9a - 1p 6744 Murray Rd, Cincinnati 45227 Confirm" at bounding box center [277, 349] width 103 height 16
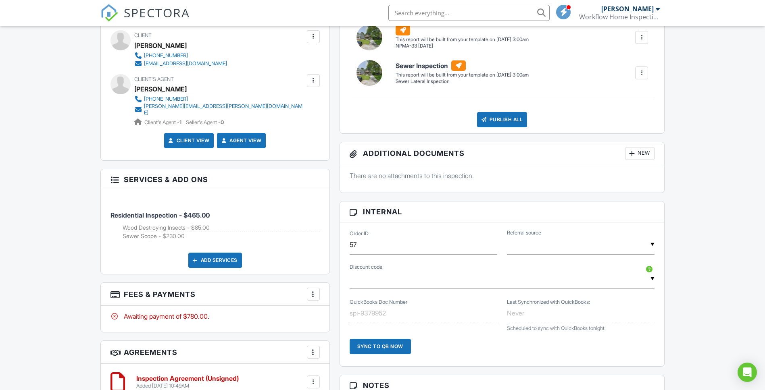
scroll to position [361, 0]
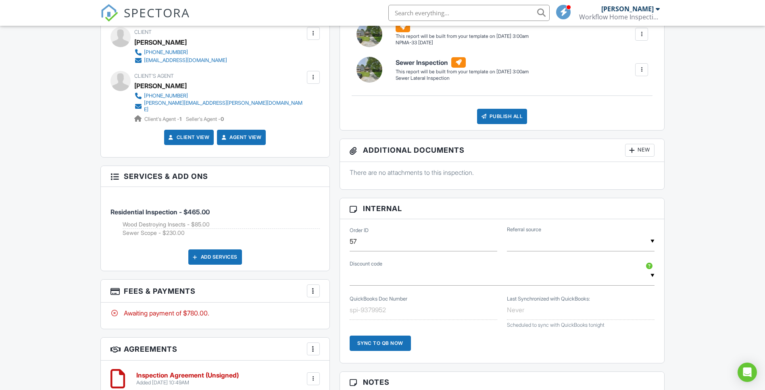
click at [210, 250] on div "Add Services" at bounding box center [215, 257] width 54 height 15
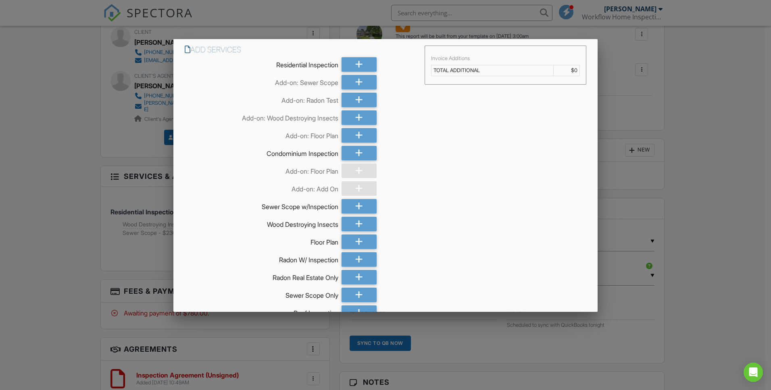
click at [129, 248] on div at bounding box center [385, 204] width 771 height 488
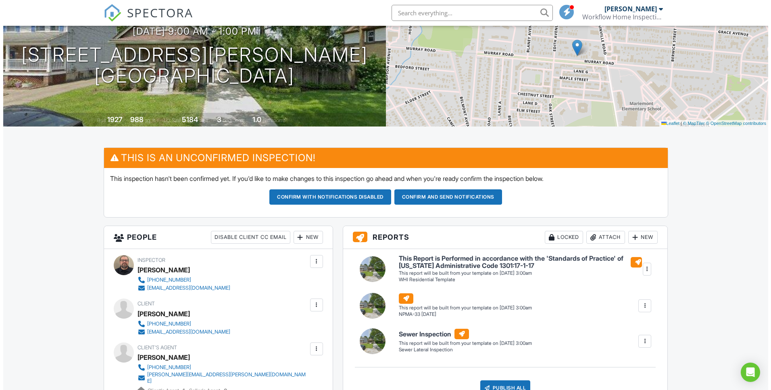
scroll to position [24, 0]
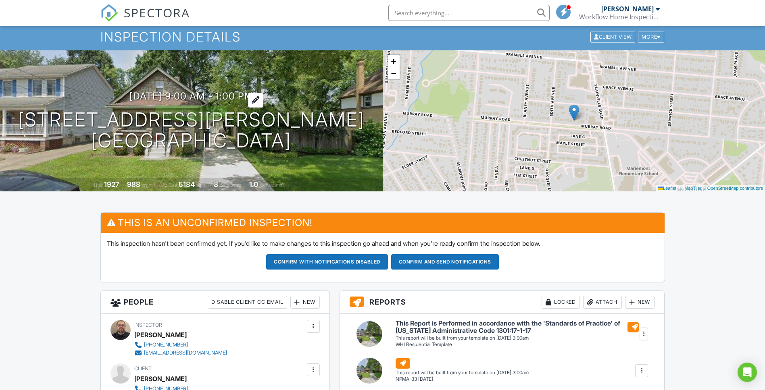
click at [246, 93] on h3 "[DATE] 9:00 am - 1:00 pm" at bounding box center [191, 96] width 124 height 11
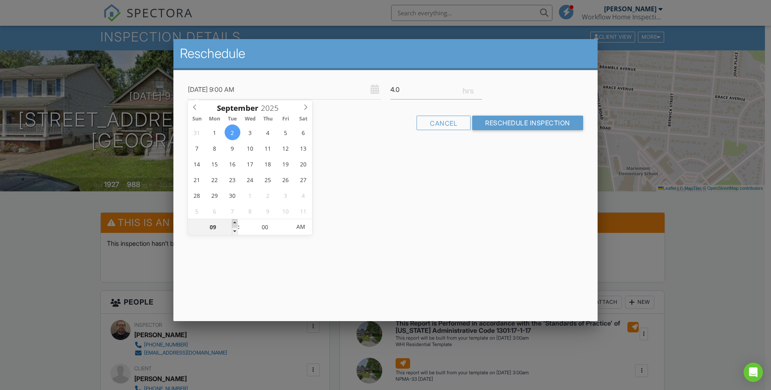
type input "[DATE] 10:00 AM"
type input "10"
click at [235, 223] on span at bounding box center [235, 223] width 6 height 8
type input "09/02/2025 11:00 AM"
type input "11"
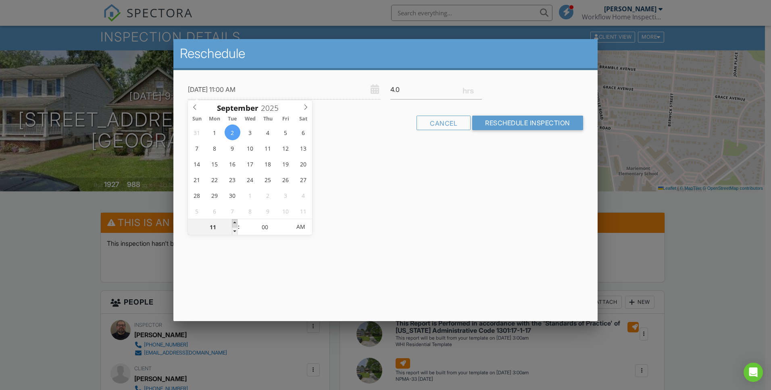
click at [235, 223] on span at bounding box center [235, 223] width 6 height 8
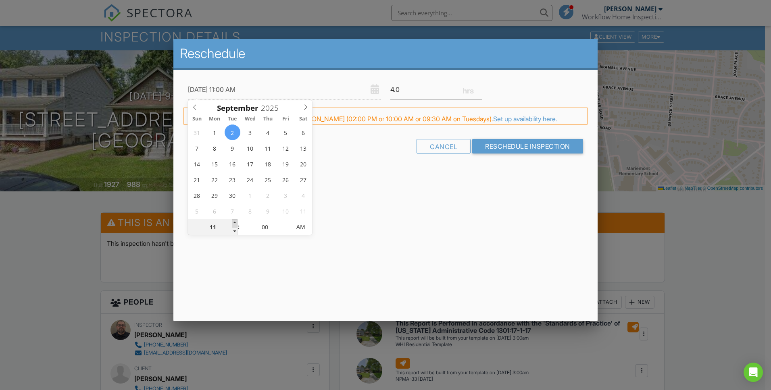
type input "09/02/2025 12:00 PM"
type input "12"
click at [235, 223] on span at bounding box center [235, 223] width 6 height 8
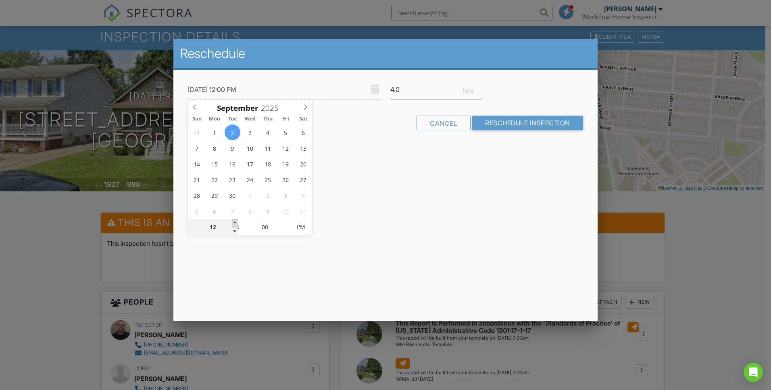
type input "09/02/2025 1:00 PM"
type input "01"
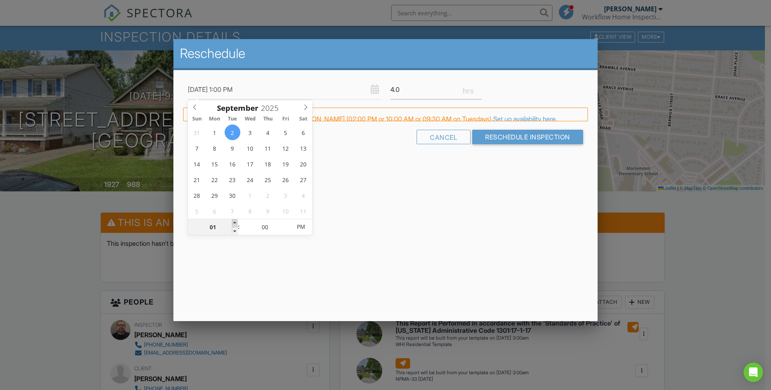
click at [235, 223] on span at bounding box center [235, 223] width 6 height 8
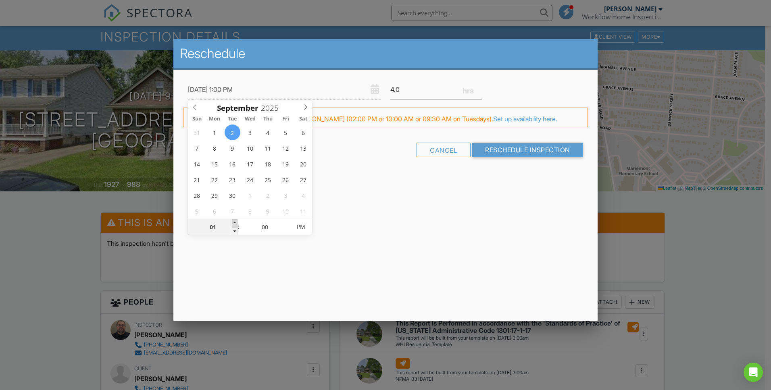
type input "09/02/2025 2:00 PM"
type input "02"
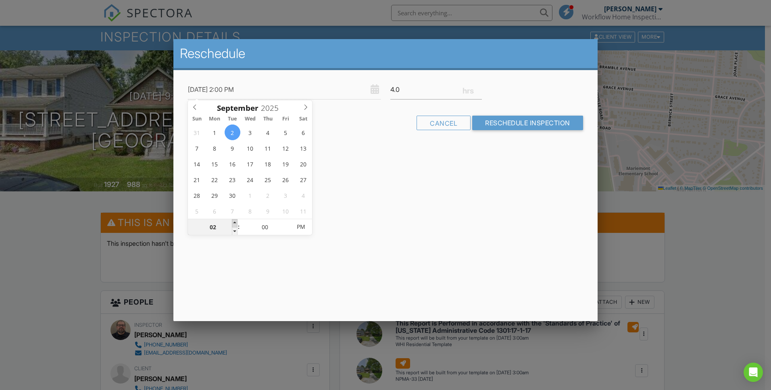
click at [235, 223] on span at bounding box center [235, 223] width 6 height 8
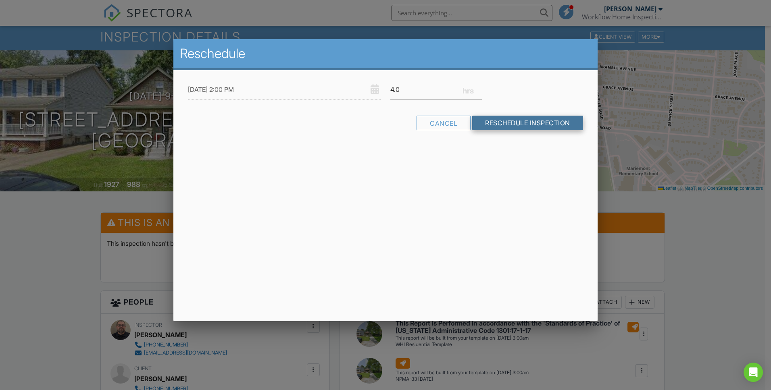
click at [507, 125] on input "Reschedule Inspection" at bounding box center [527, 123] width 111 height 15
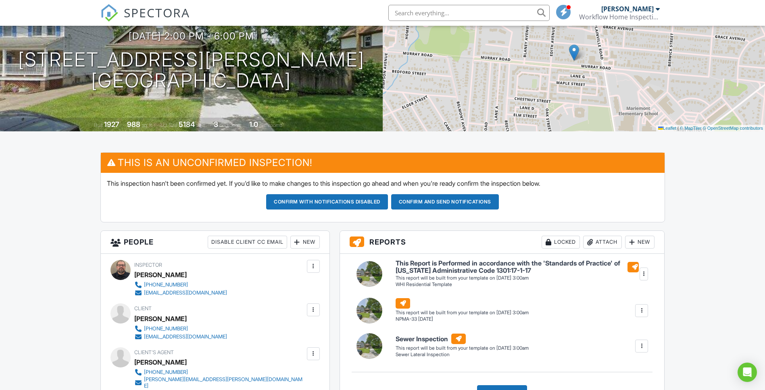
scroll to position [83, 0]
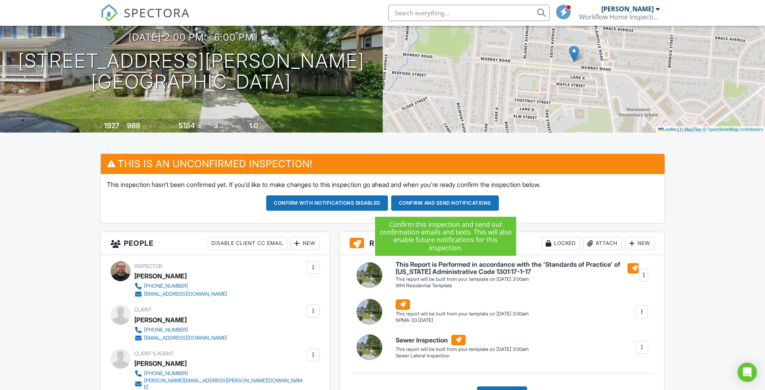
click at [388, 201] on button "Confirm and send notifications" at bounding box center [327, 203] width 122 height 15
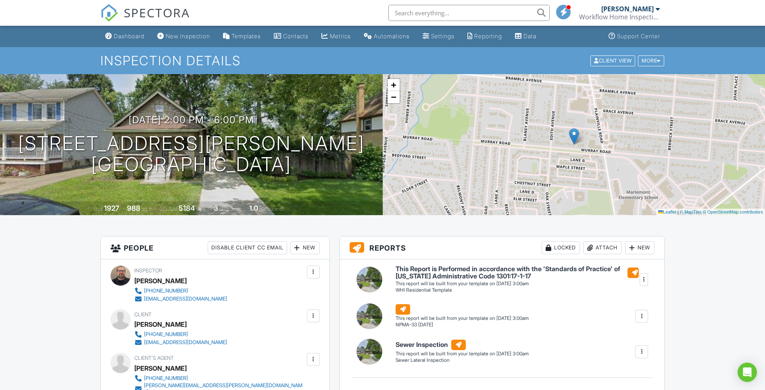
click at [131, 37] on div "Dashboard" at bounding box center [129, 36] width 31 height 7
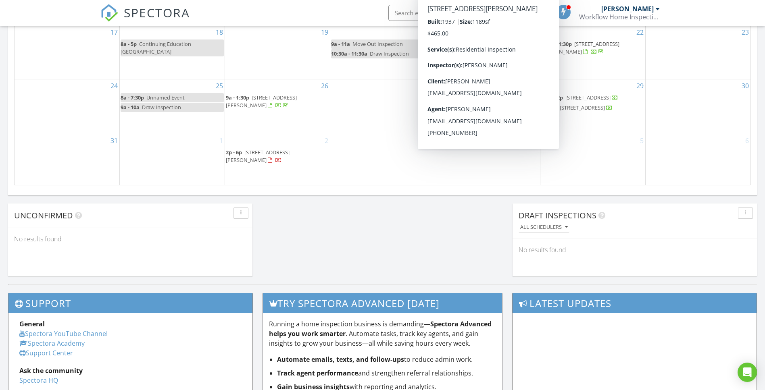
scroll to position [554, 0]
click at [521, 170] on div "4" at bounding box center [487, 160] width 105 height 51
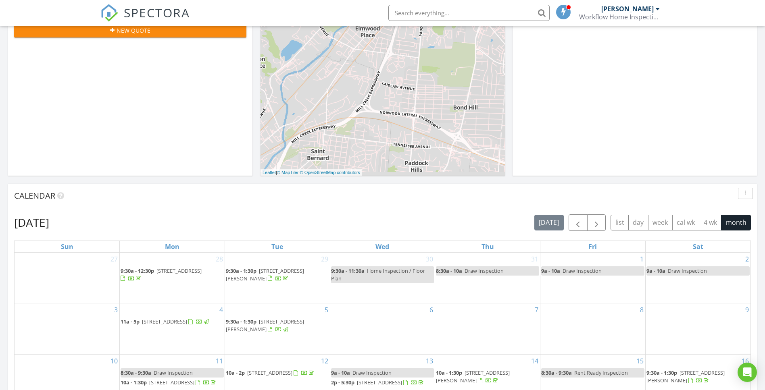
scroll to position [0, 0]
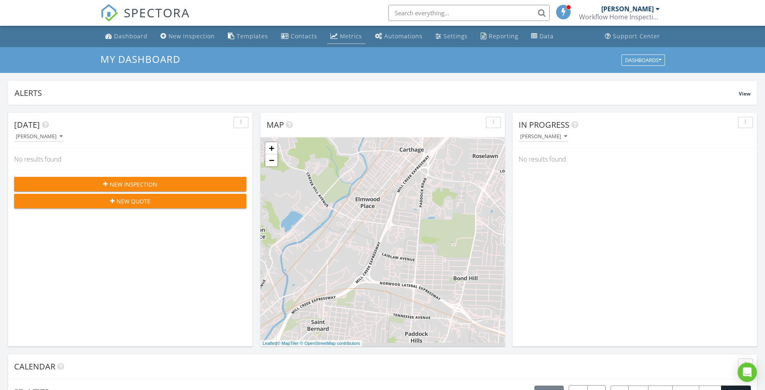
click at [340, 35] on div "Metrics" at bounding box center [351, 36] width 22 height 8
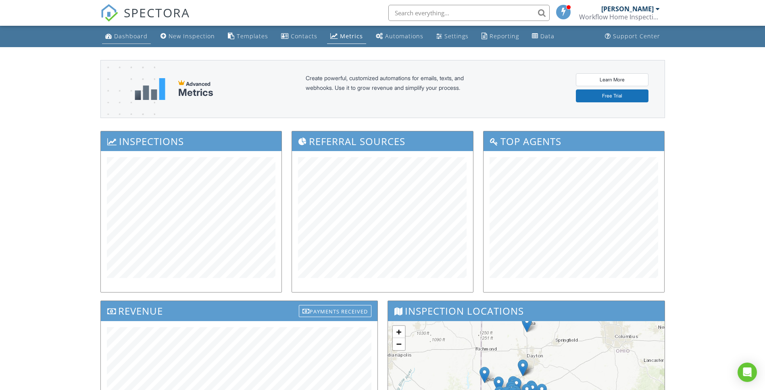
click at [129, 40] on link "Dashboard" at bounding box center [126, 36] width 49 height 15
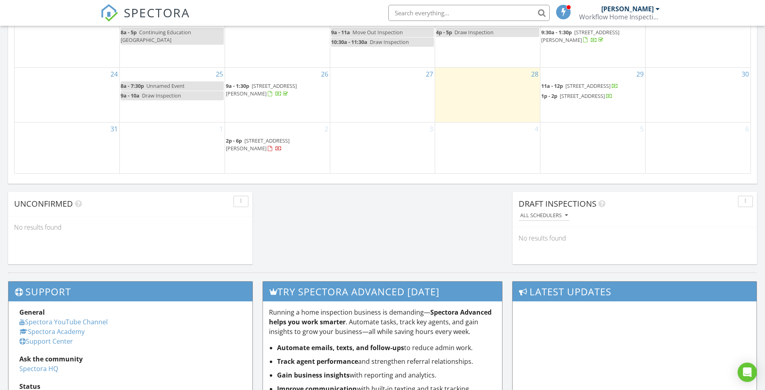
scroll to position [403, 0]
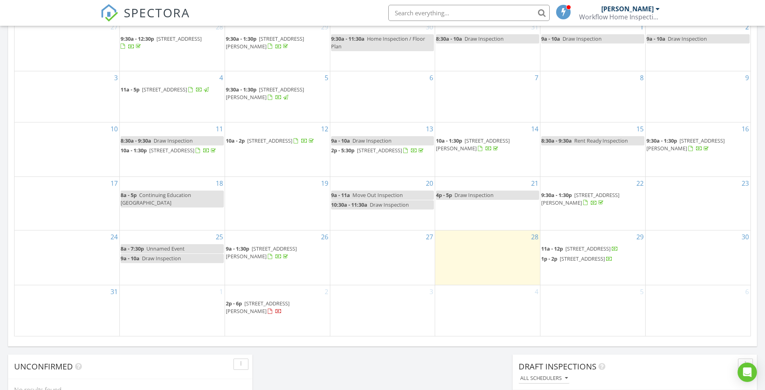
click at [257, 307] on span "[STREET_ADDRESS][PERSON_NAME]" at bounding box center [258, 307] width 64 height 15
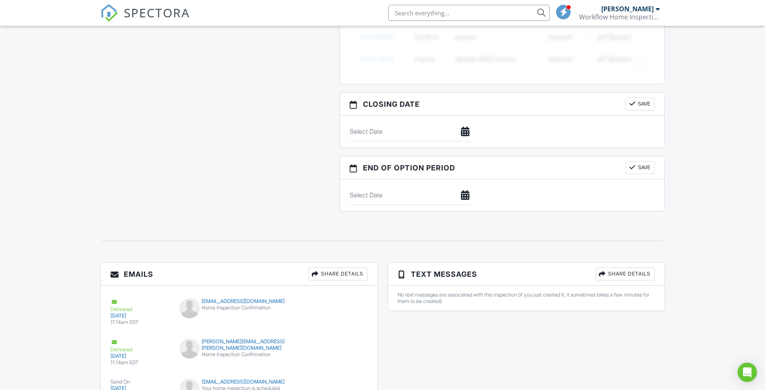
scroll to position [878, 0]
